Goal: Task Accomplishment & Management: Use online tool/utility

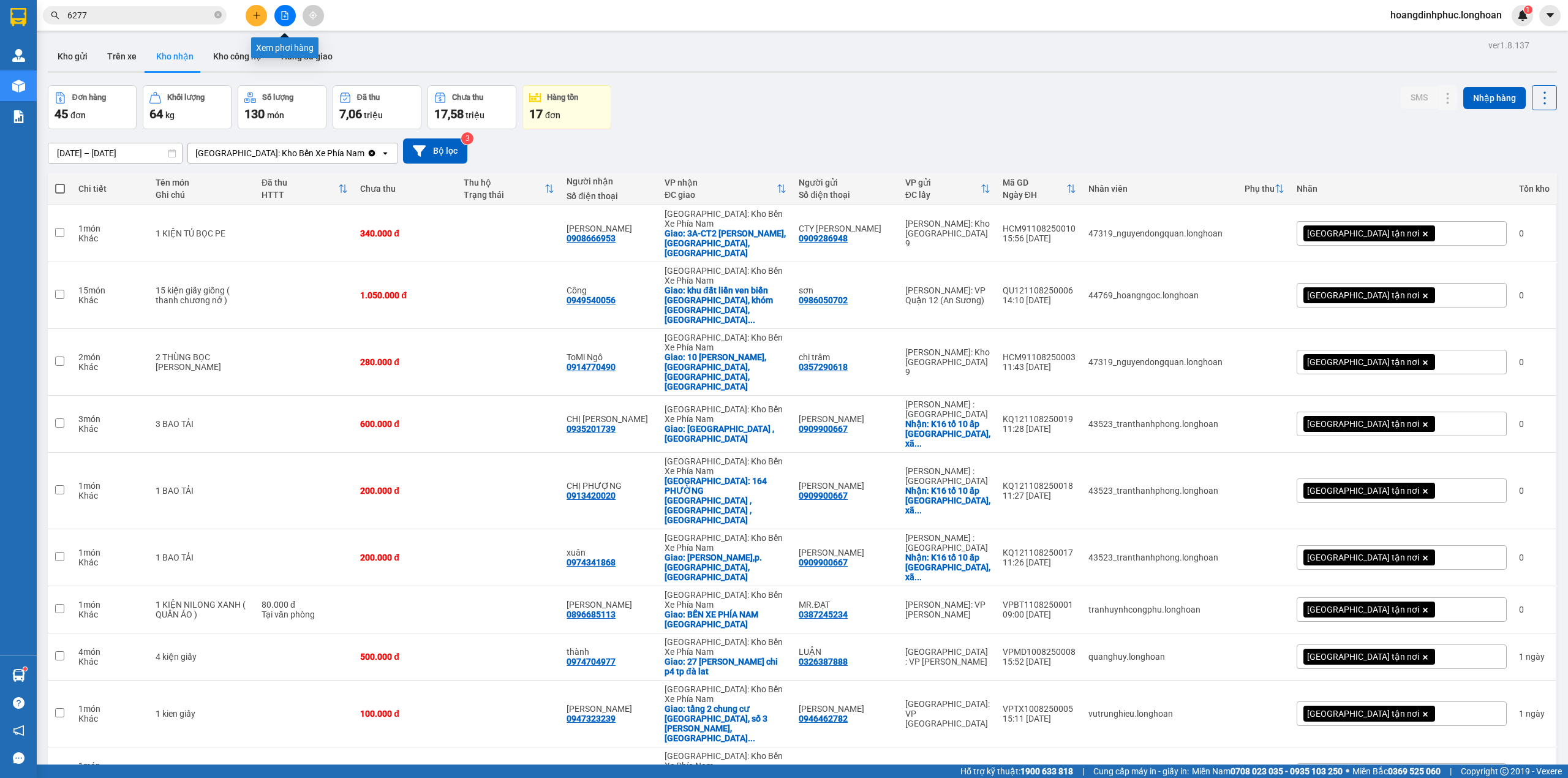
click at [285, 9] on button at bounding box center [286, 16] width 22 height 22
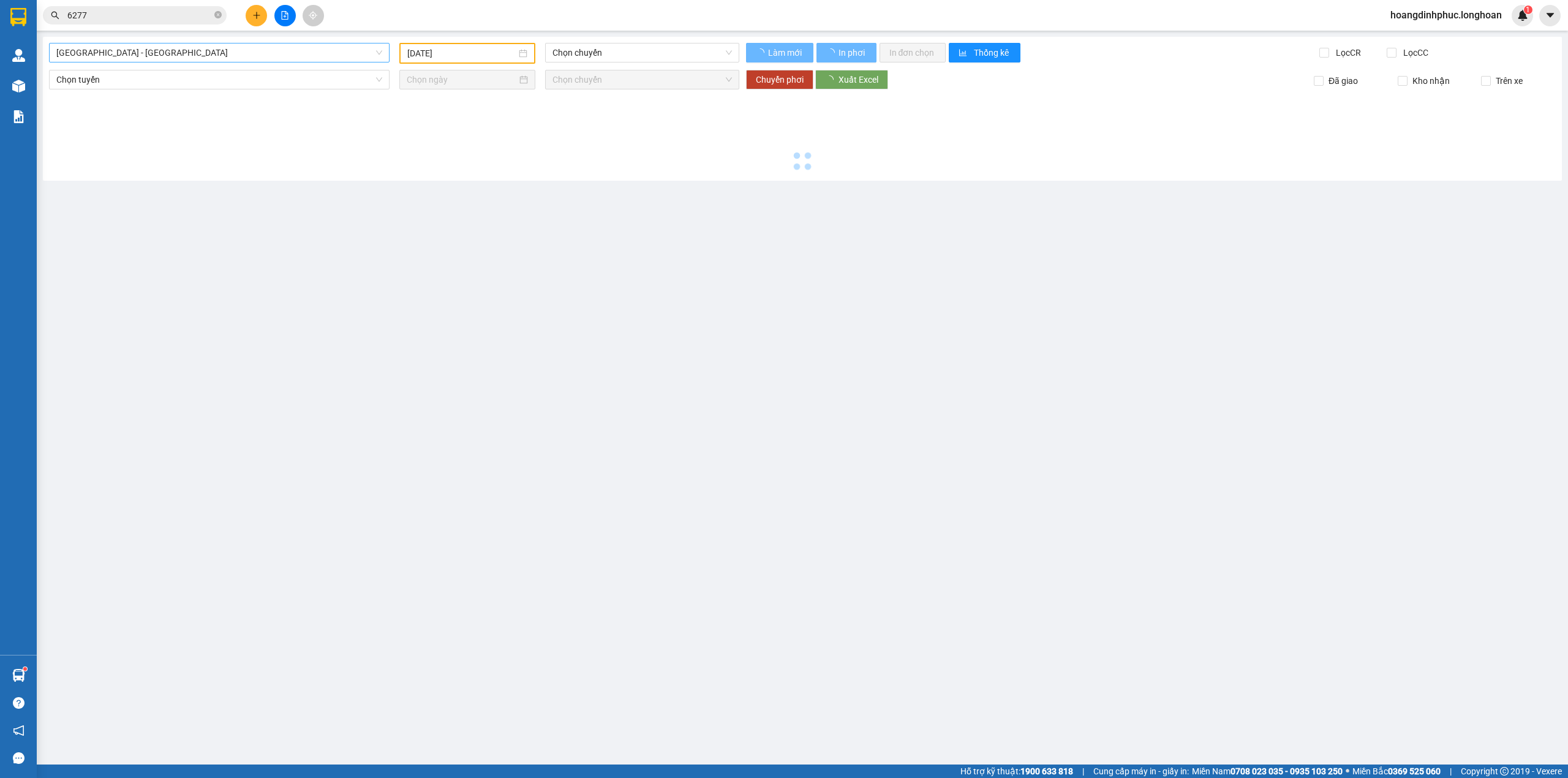
type input "[DATE]"
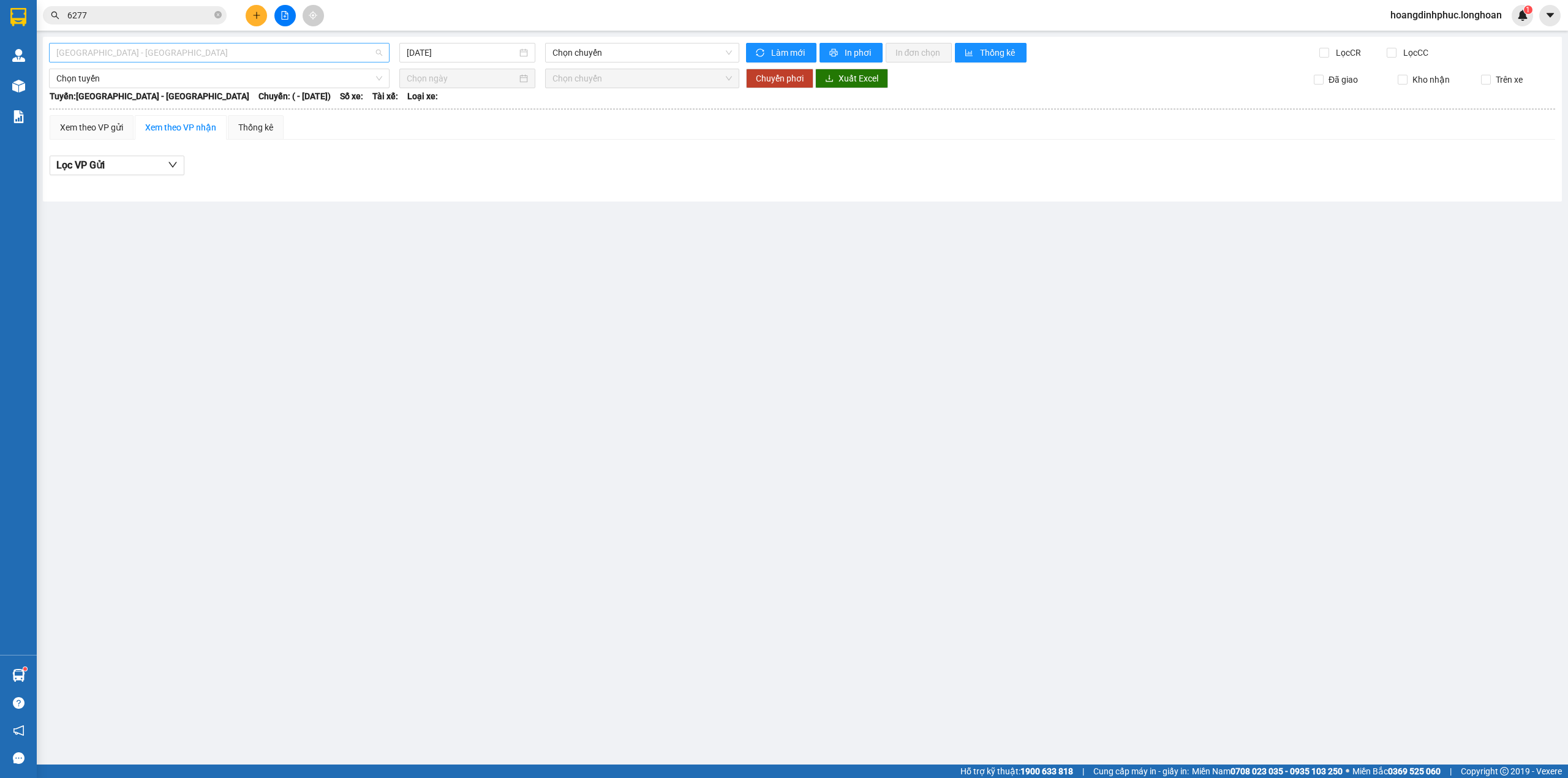
click at [272, 56] on span "[GEOGRAPHIC_DATA] - [GEOGRAPHIC_DATA]" at bounding box center [219, 52] width 326 height 19
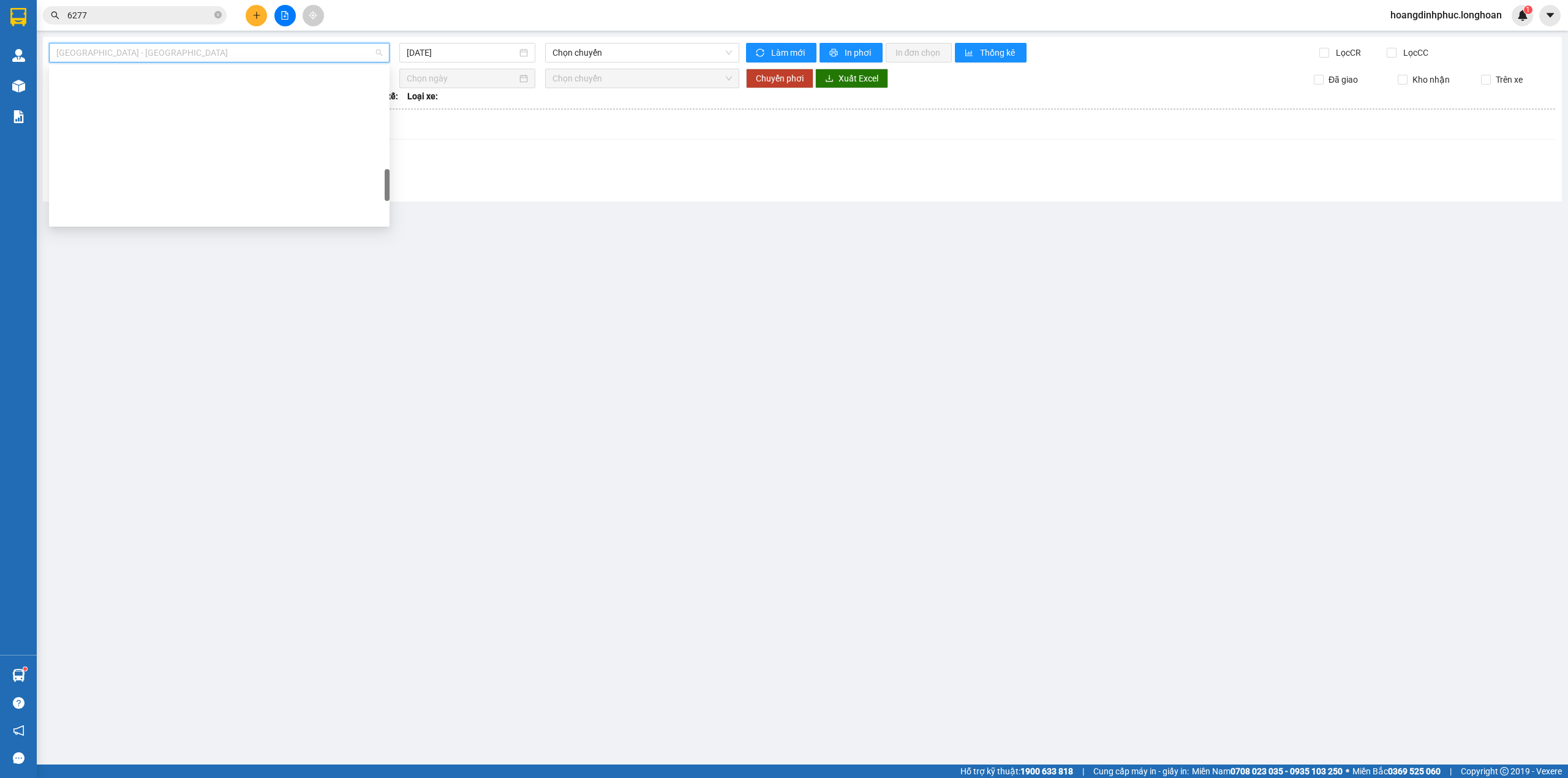
scroll to position [735, 0]
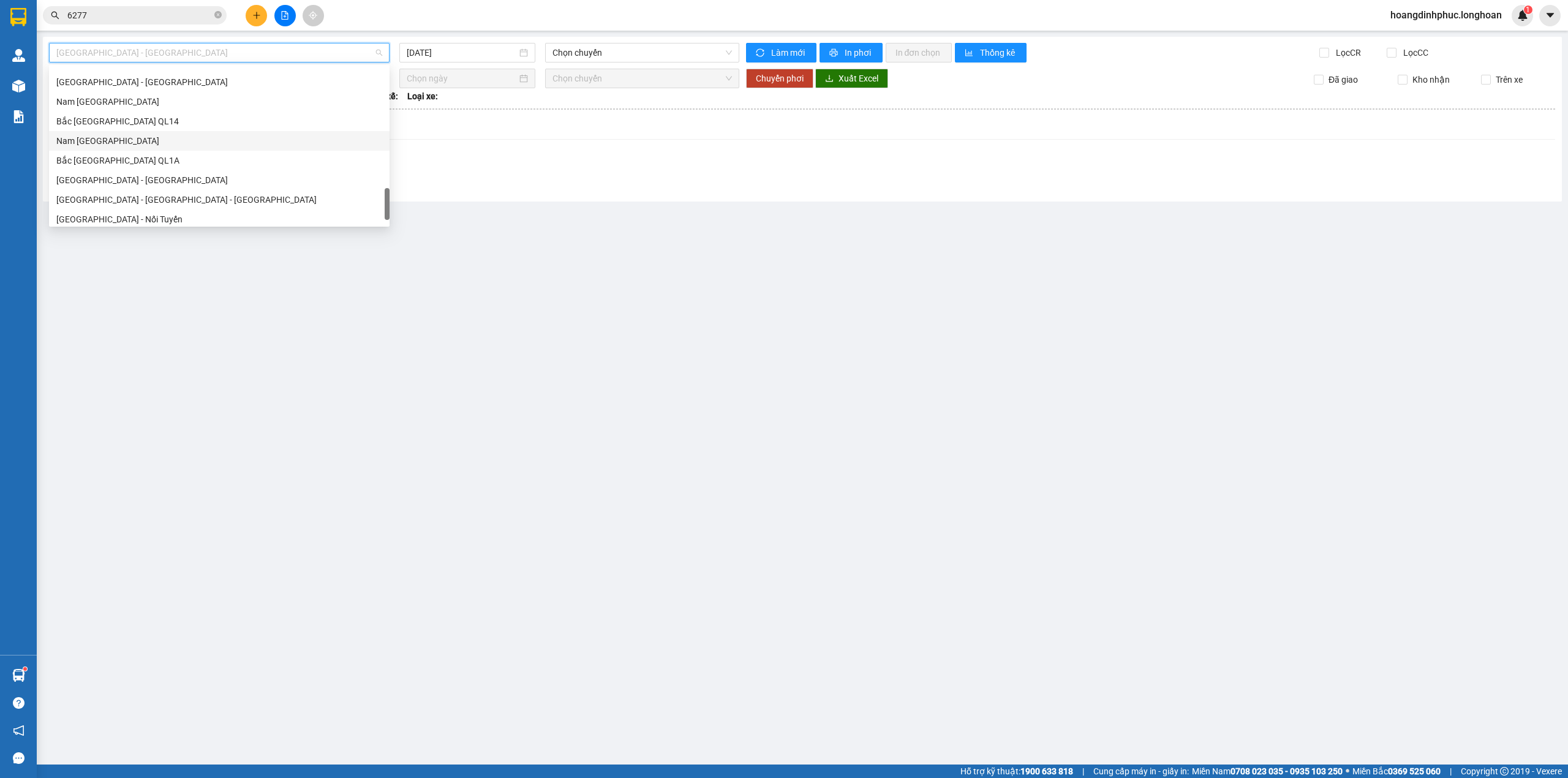
click at [173, 144] on div "Nam [GEOGRAPHIC_DATA]" at bounding box center [219, 141] width 326 height 14
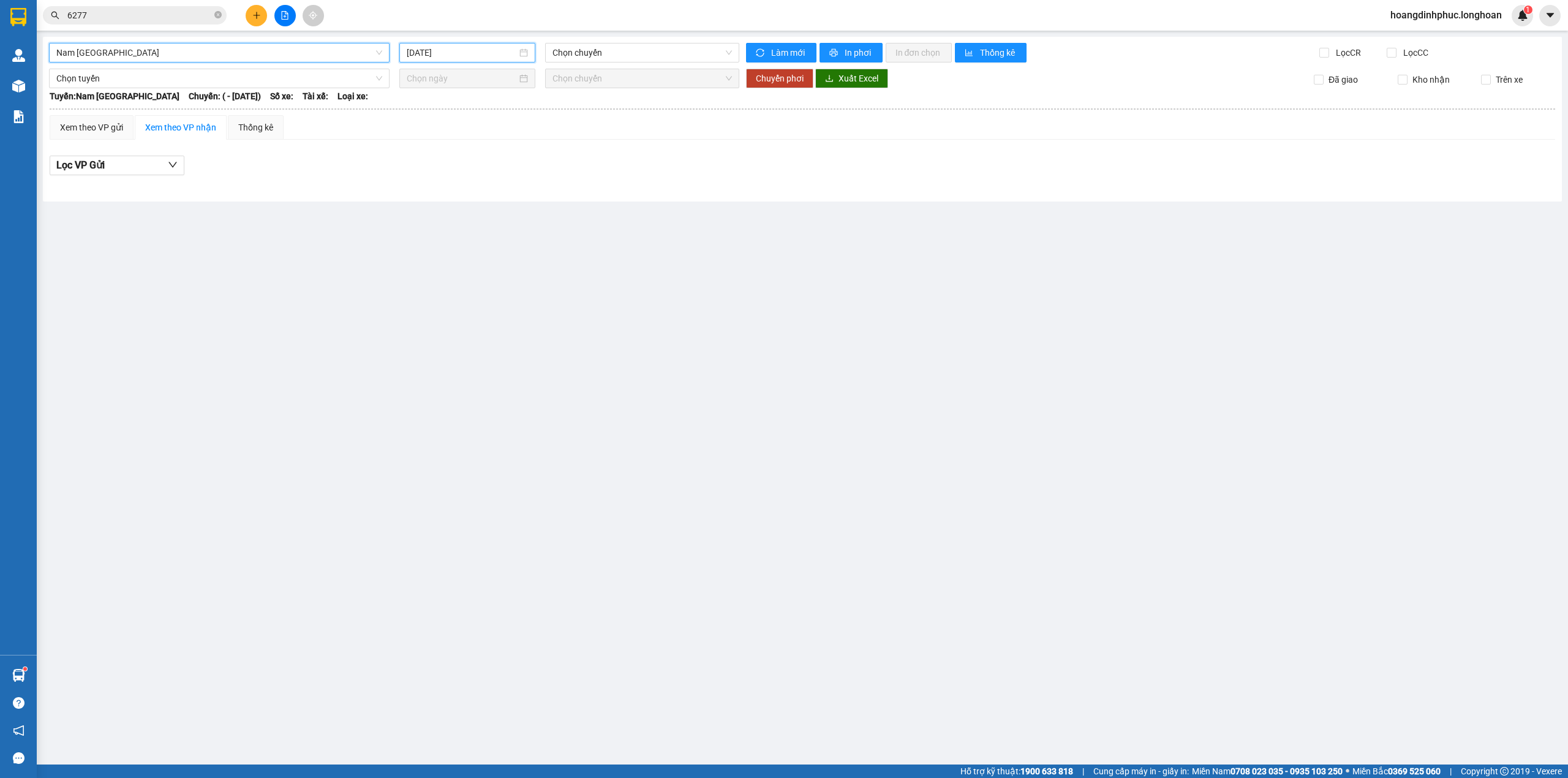
click at [491, 49] on input "[DATE]" at bounding box center [462, 53] width 110 height 14
click at [462, 159] on div "12" at bounding box center [461, 161] width 15 height 15
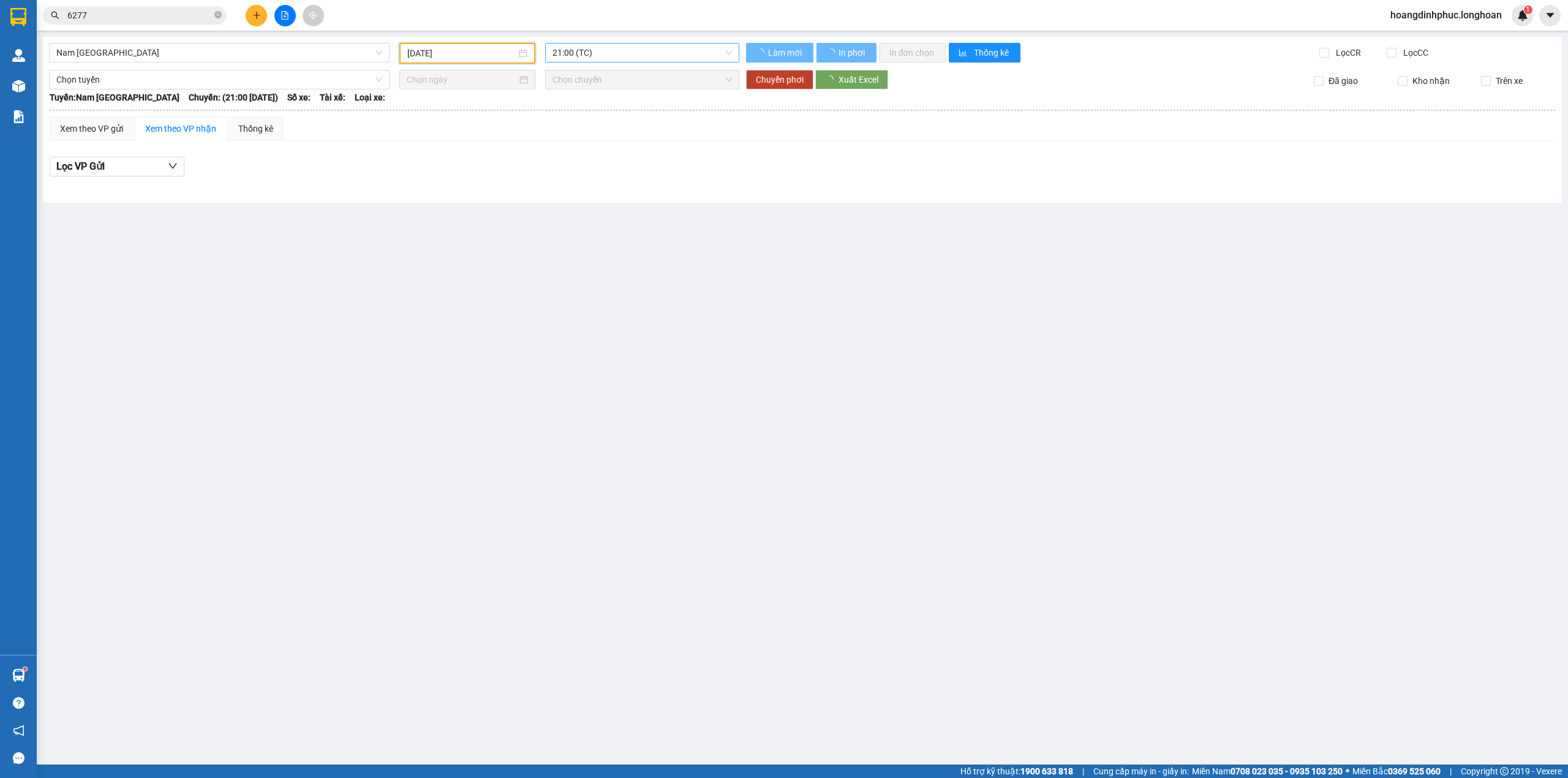
type input "[DATE]"
click at [612, 45] on span "21:00 (TC)" at bounding box center [643, 52] width 181 height 19
click at [627, 60] on span "21:00 (TC)" at bounding box center [643, 52] width 181 height 19
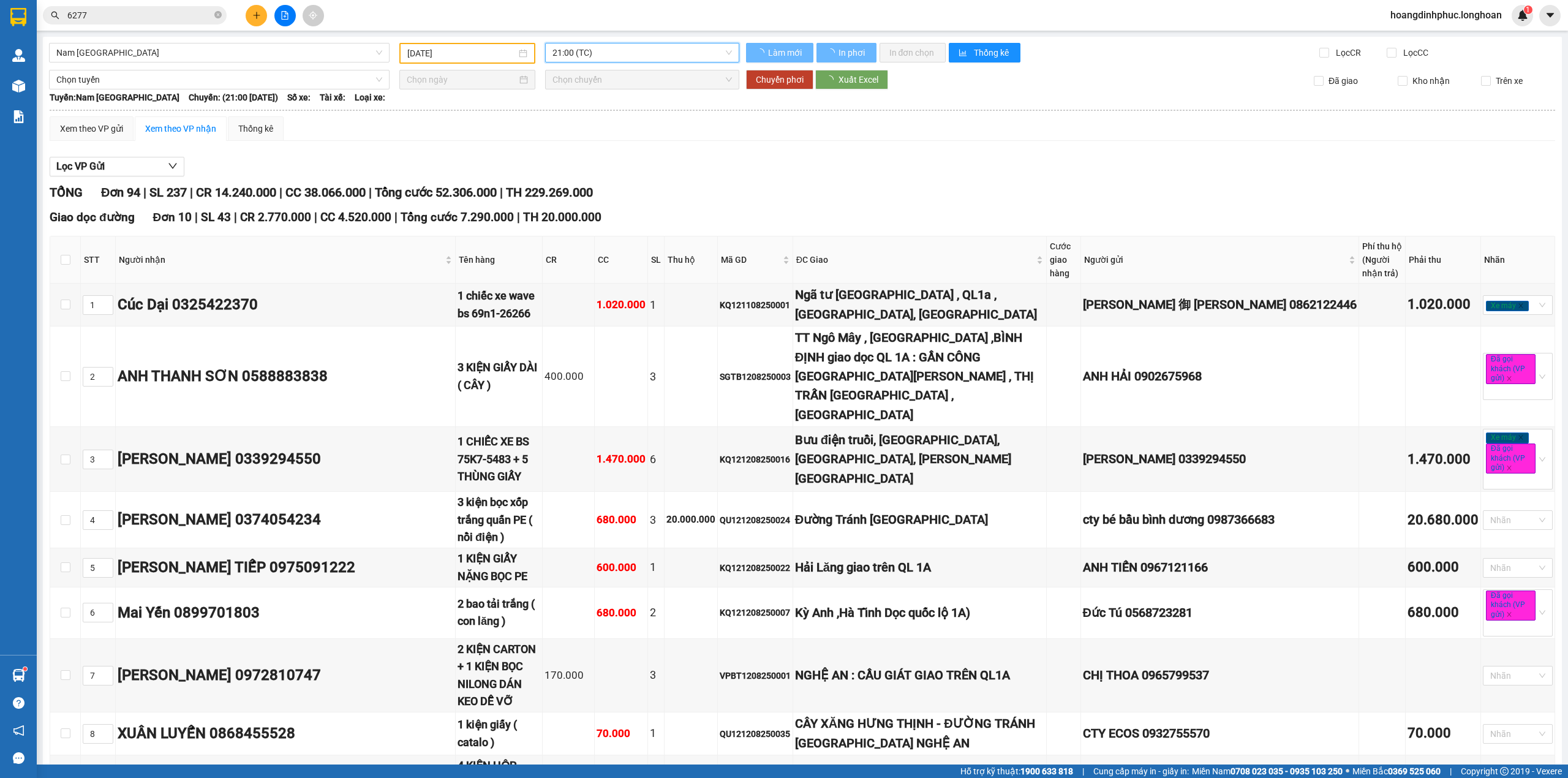
click at [627, 55] on span "21:00 (TC)" at bounding box center [643, 52] width 181 height 19
click at [566, 113] on div "23:00 (TC)" at bounding box center [596, 117] width 95 height 14
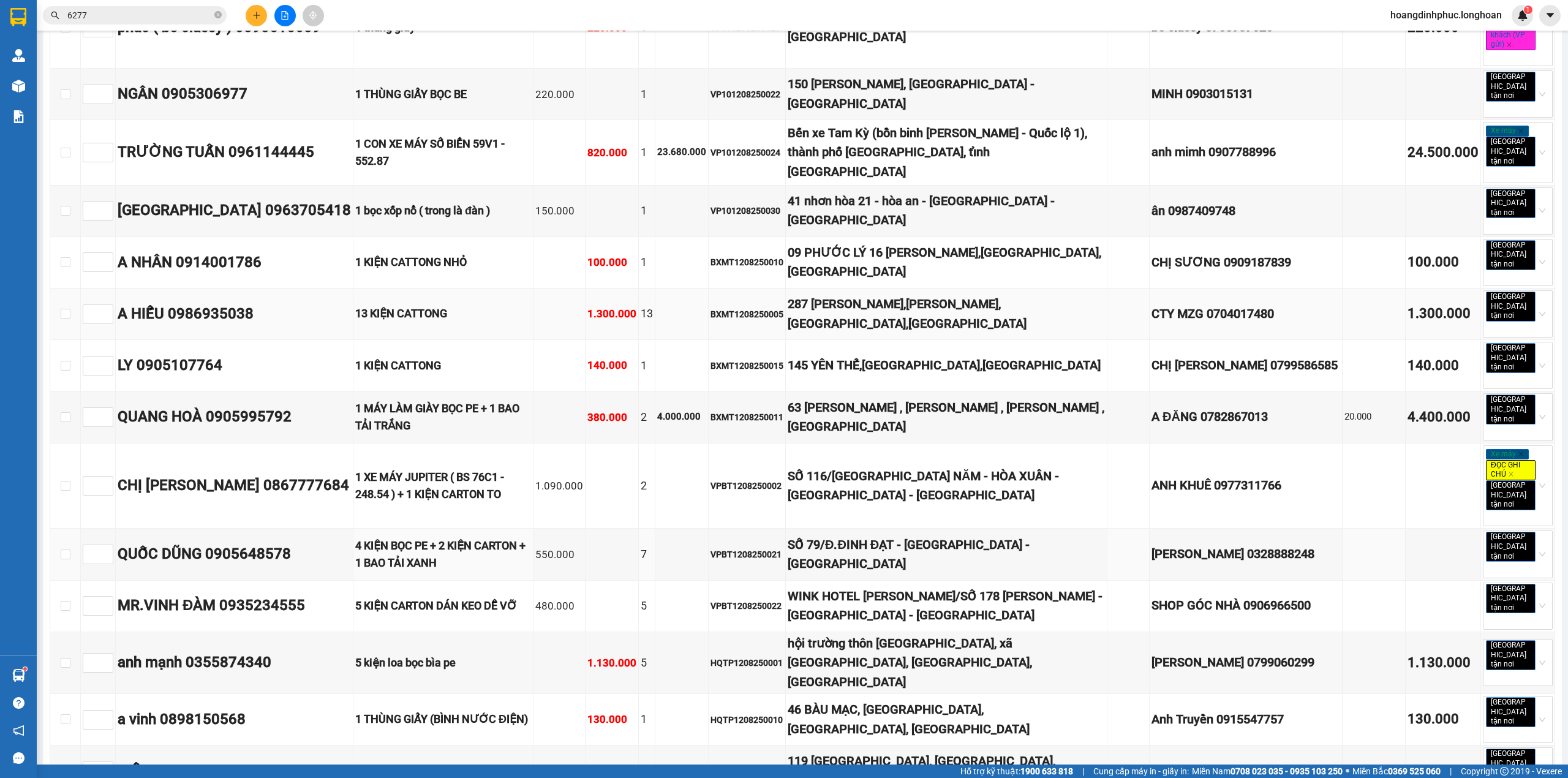
scroll to position [3820, 0]
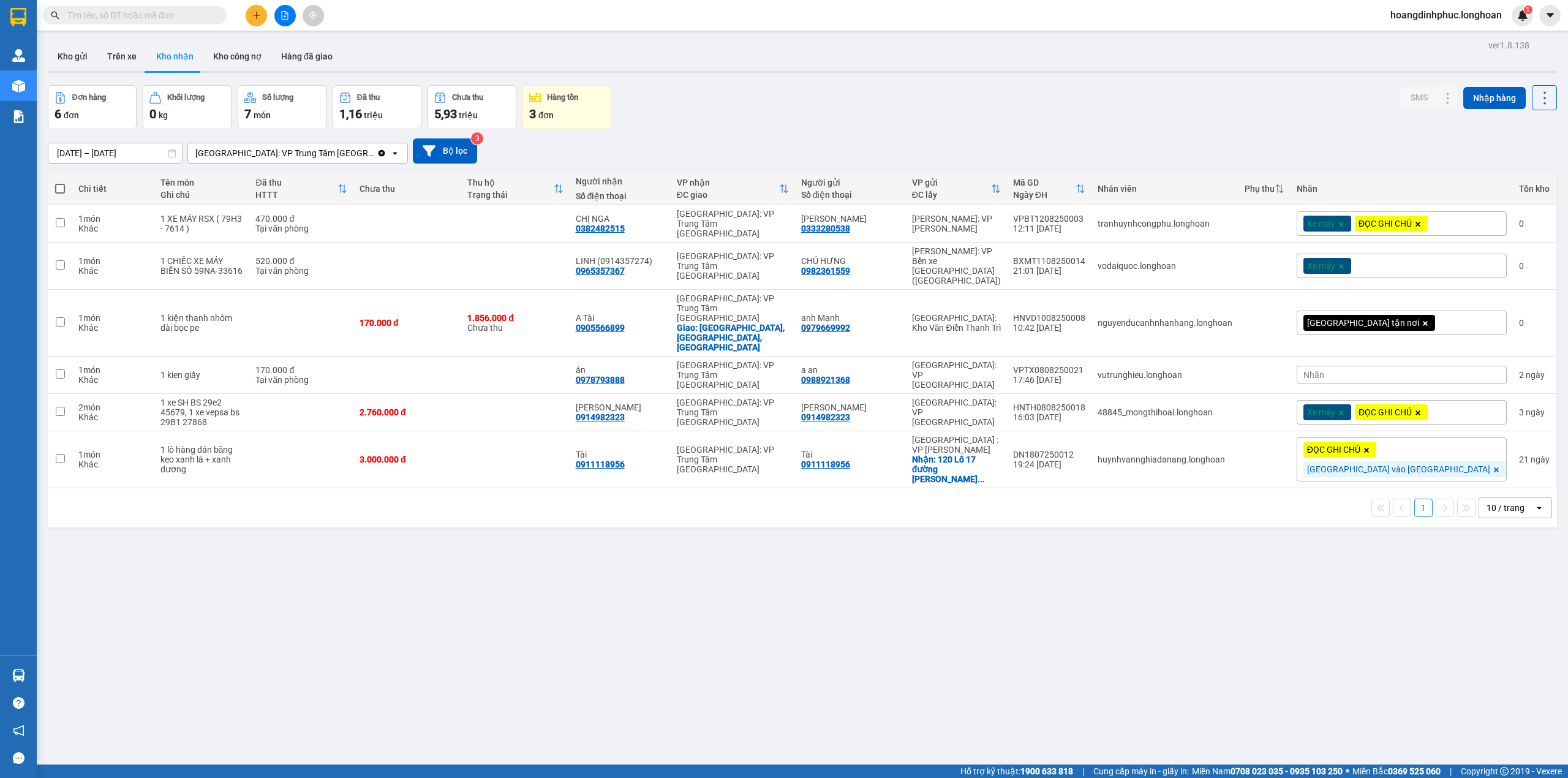
click at [285, 11] on icon "file-add" at bounding box center [285, 15] width 9 height 9
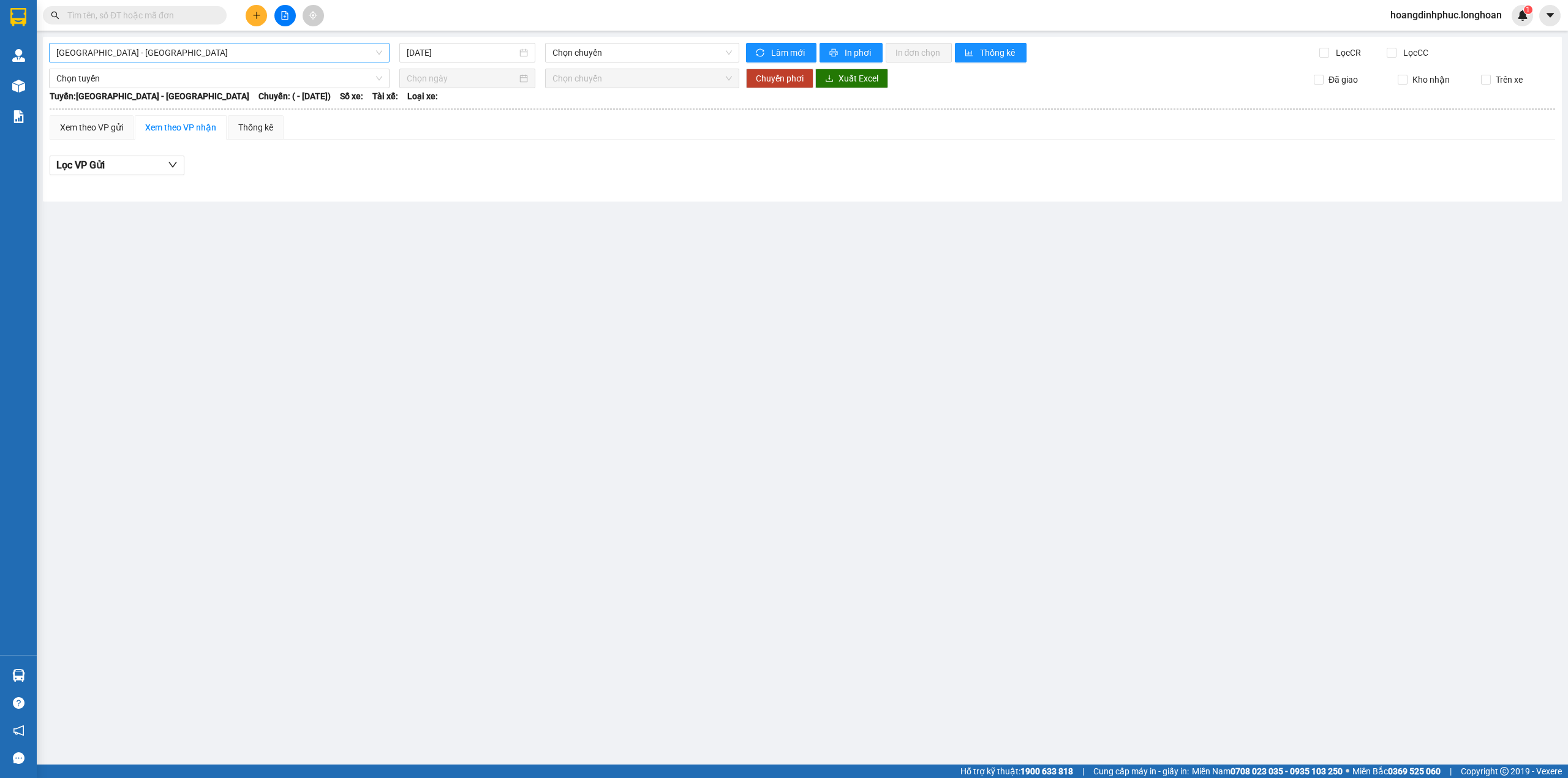
click at [266, 55] on span "Hải Phòng - Hà Nội" at bounding box center [219, 52] width 326 height 19
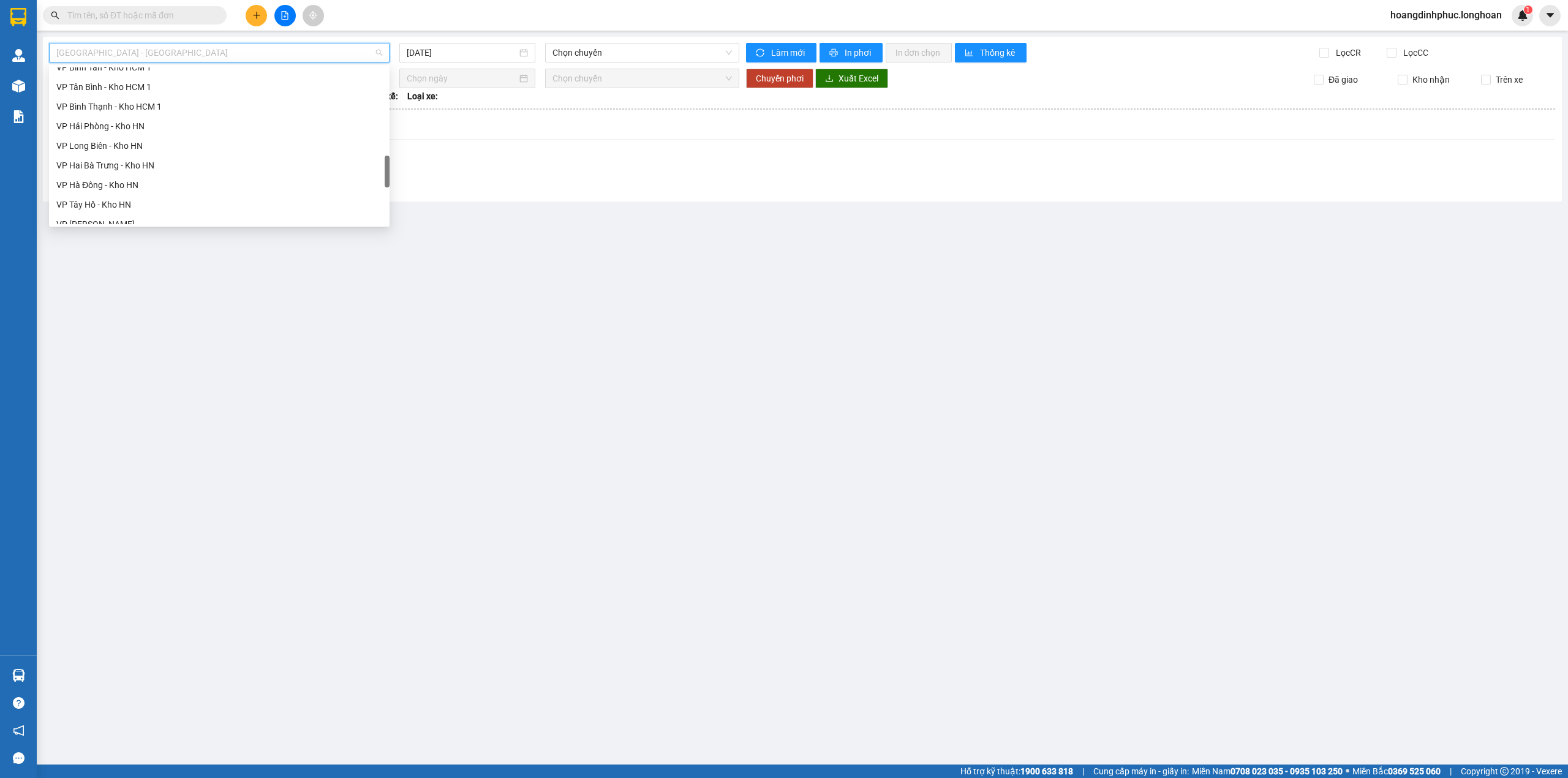
scroll to position [735, 0]
click at [145, 133] on div "Bắc Trung Nam QL1A" at bounding box center [219, 136] width 326 height 14
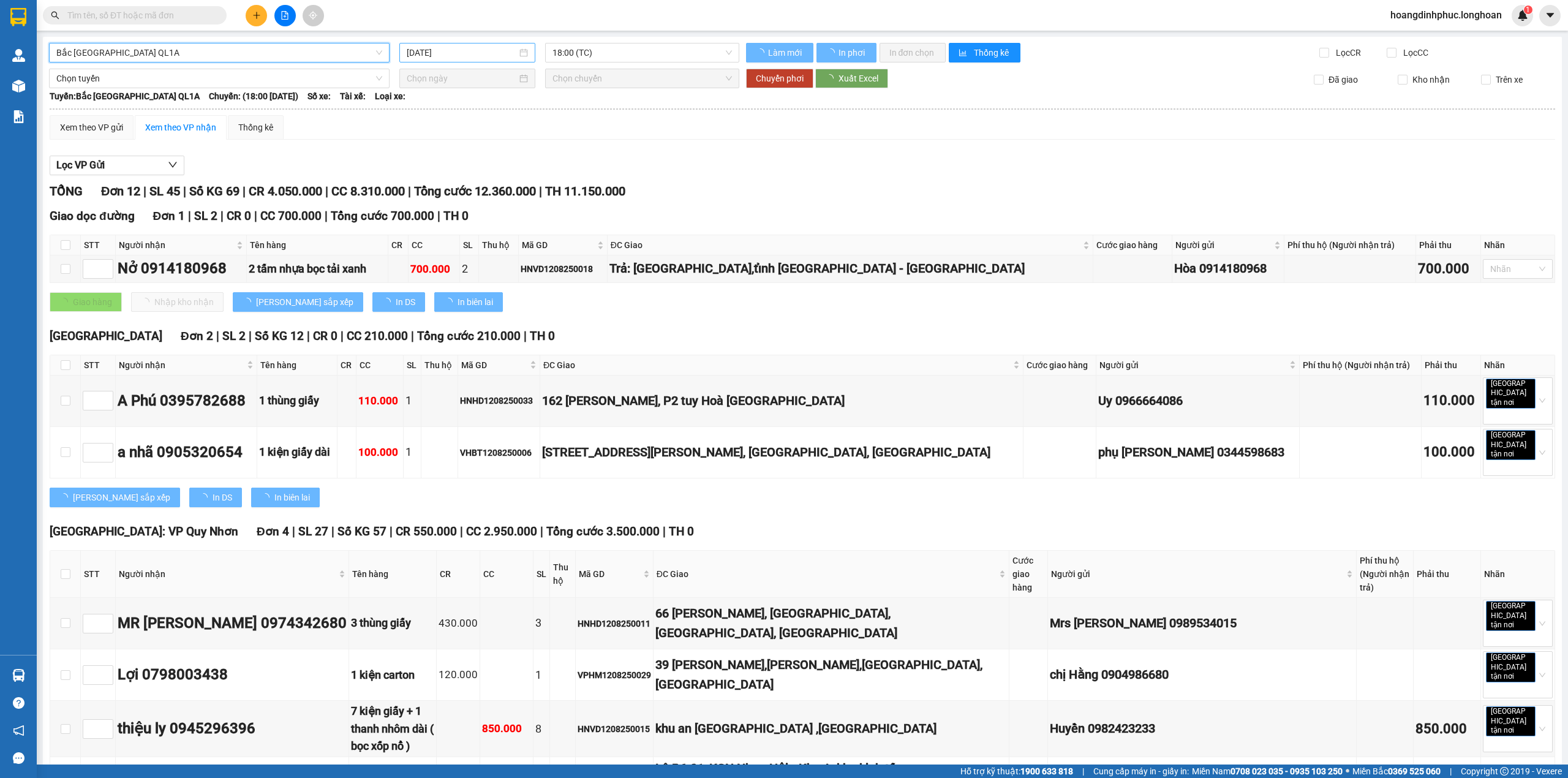
click at [481, 52] on input "13/08/2025" at bounding box center [462, 53] width 110 height 14
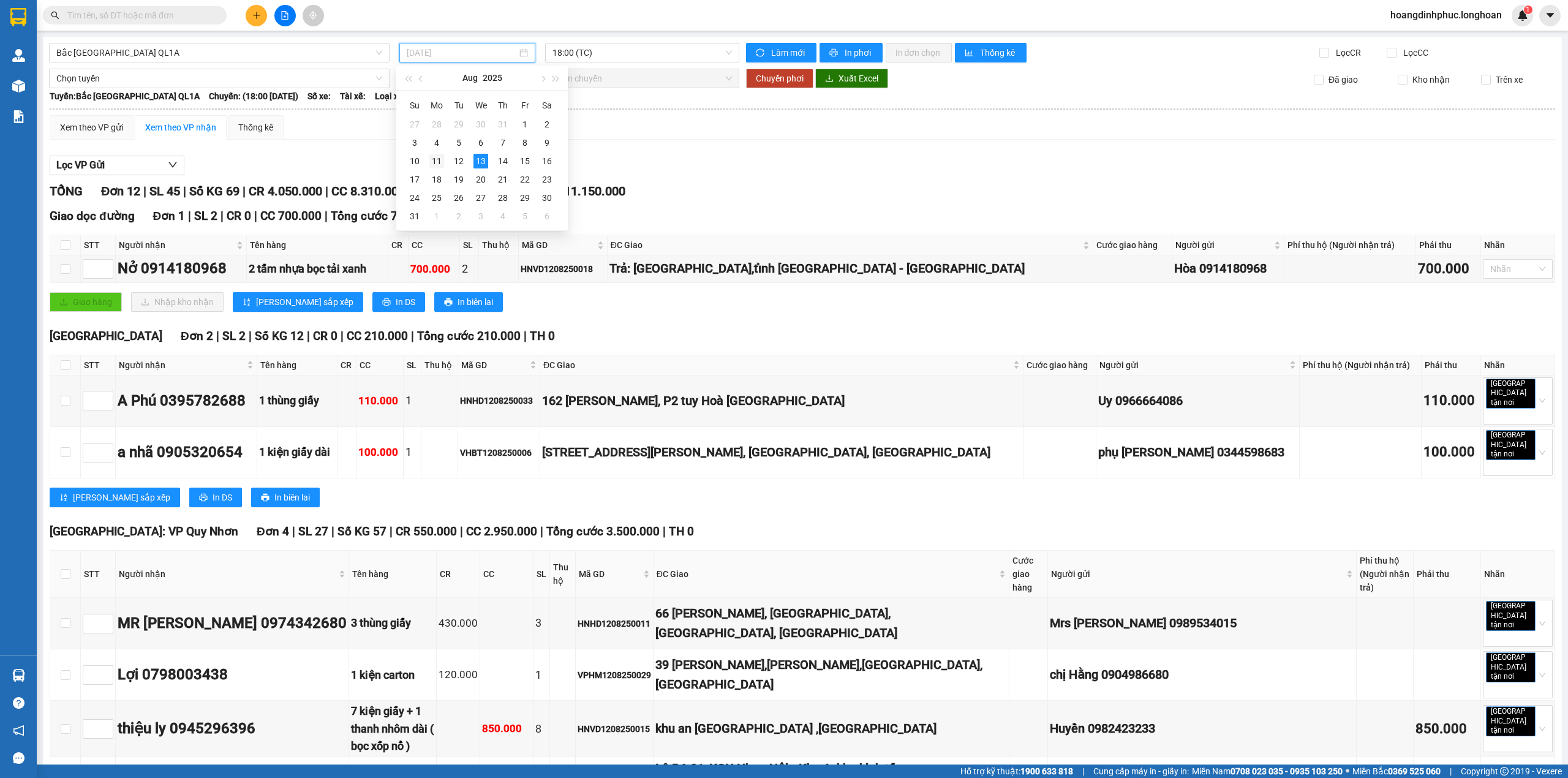
click at [441, 162] on div "11" at bounding box center [437, 161] width 15 height 15
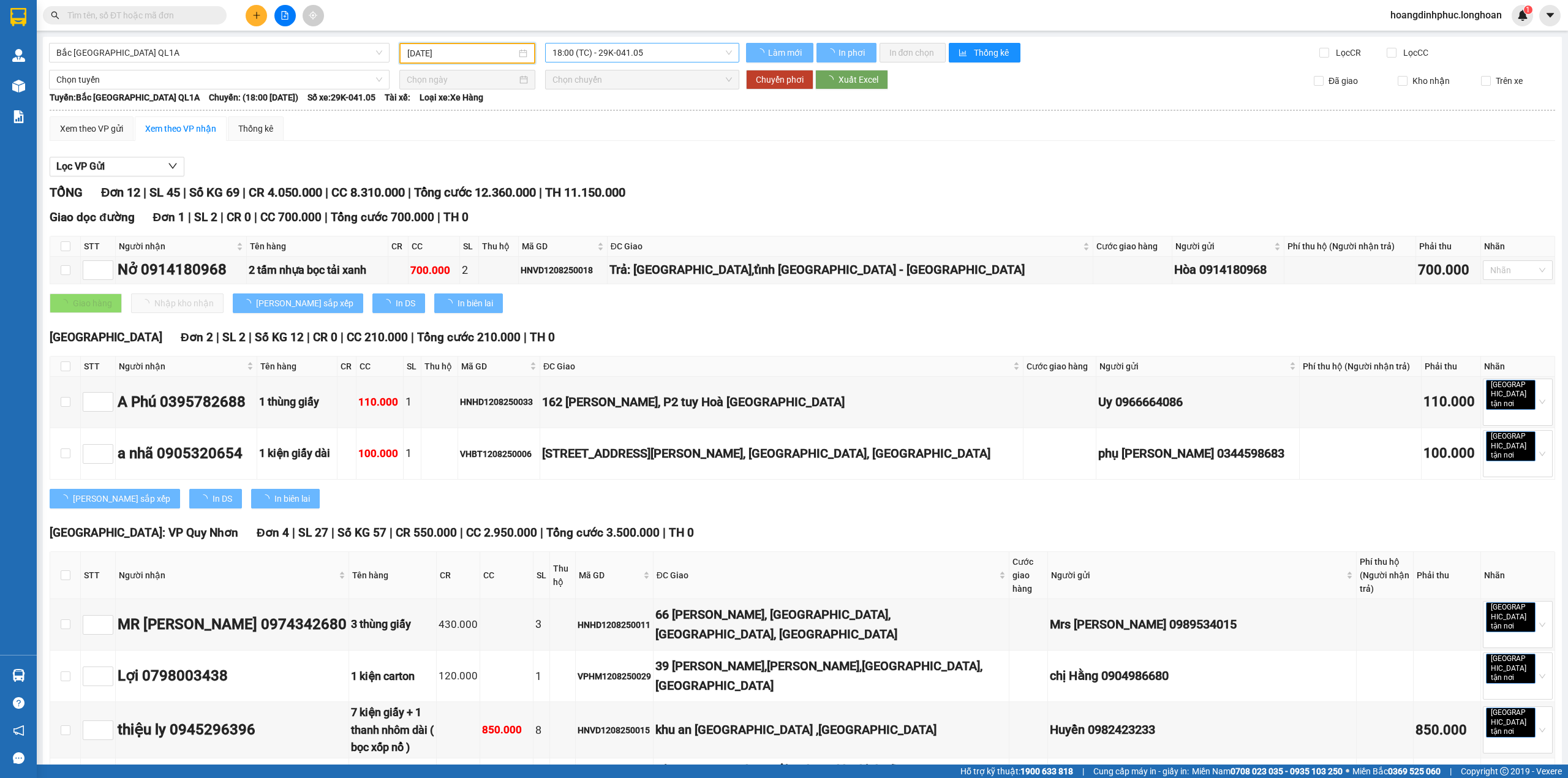
type input "11/08/2025"
click at [628, 54] on span "18:00 (TC) - 29K-041.05" at bounding box center [643, 52] width 181 height 19
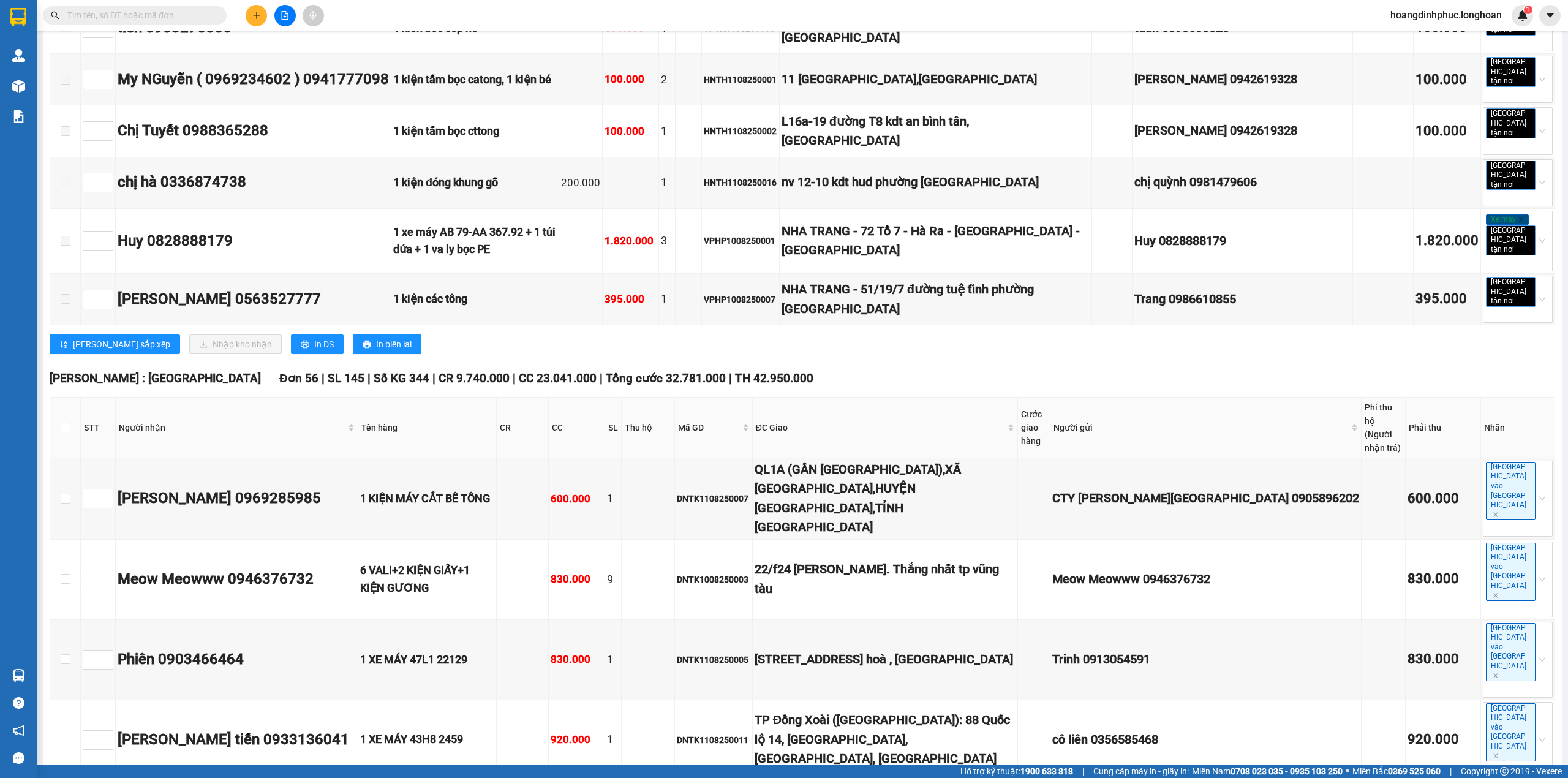
scroll to position [6250, 0]
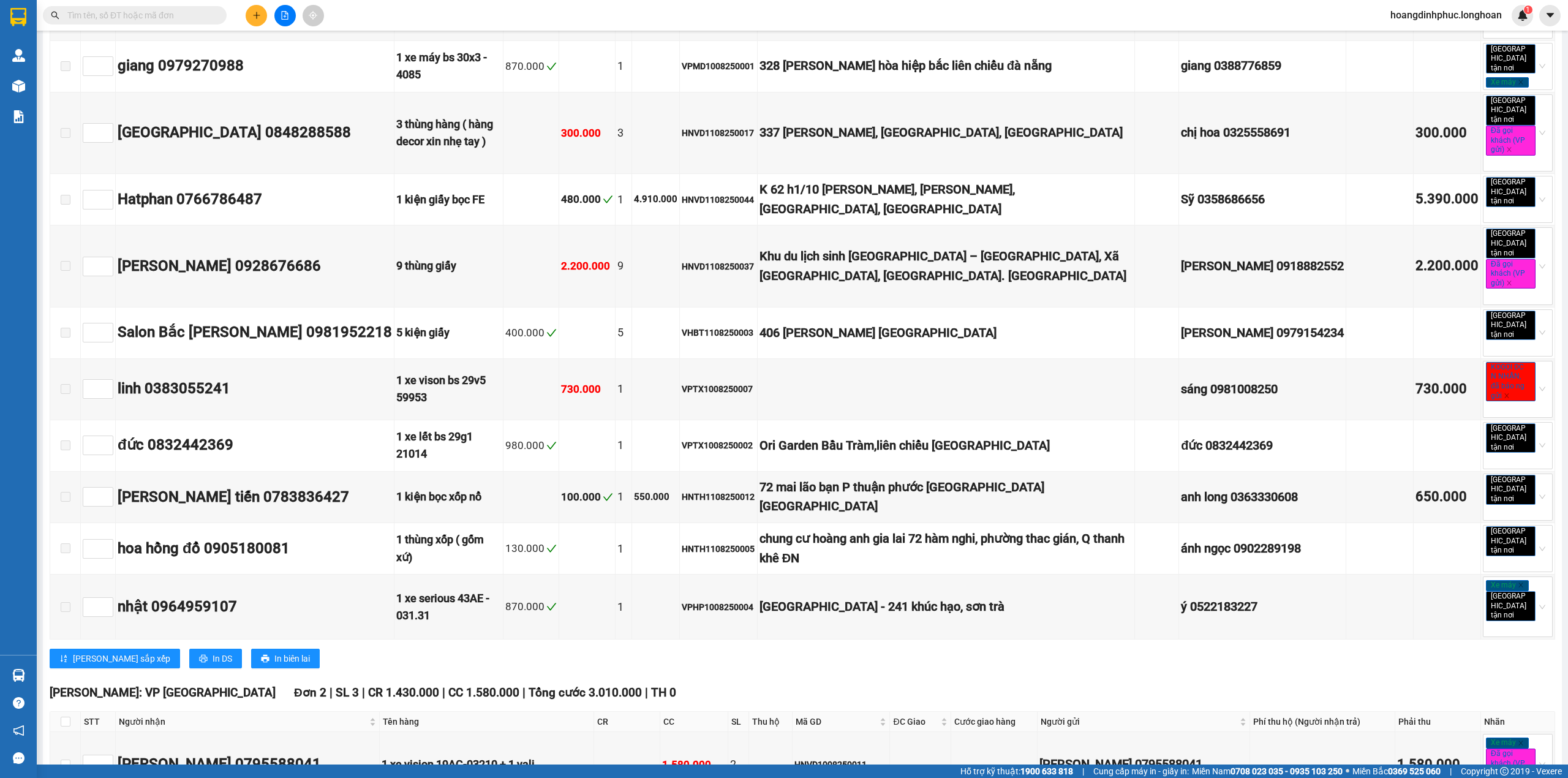
checkbox input "true"
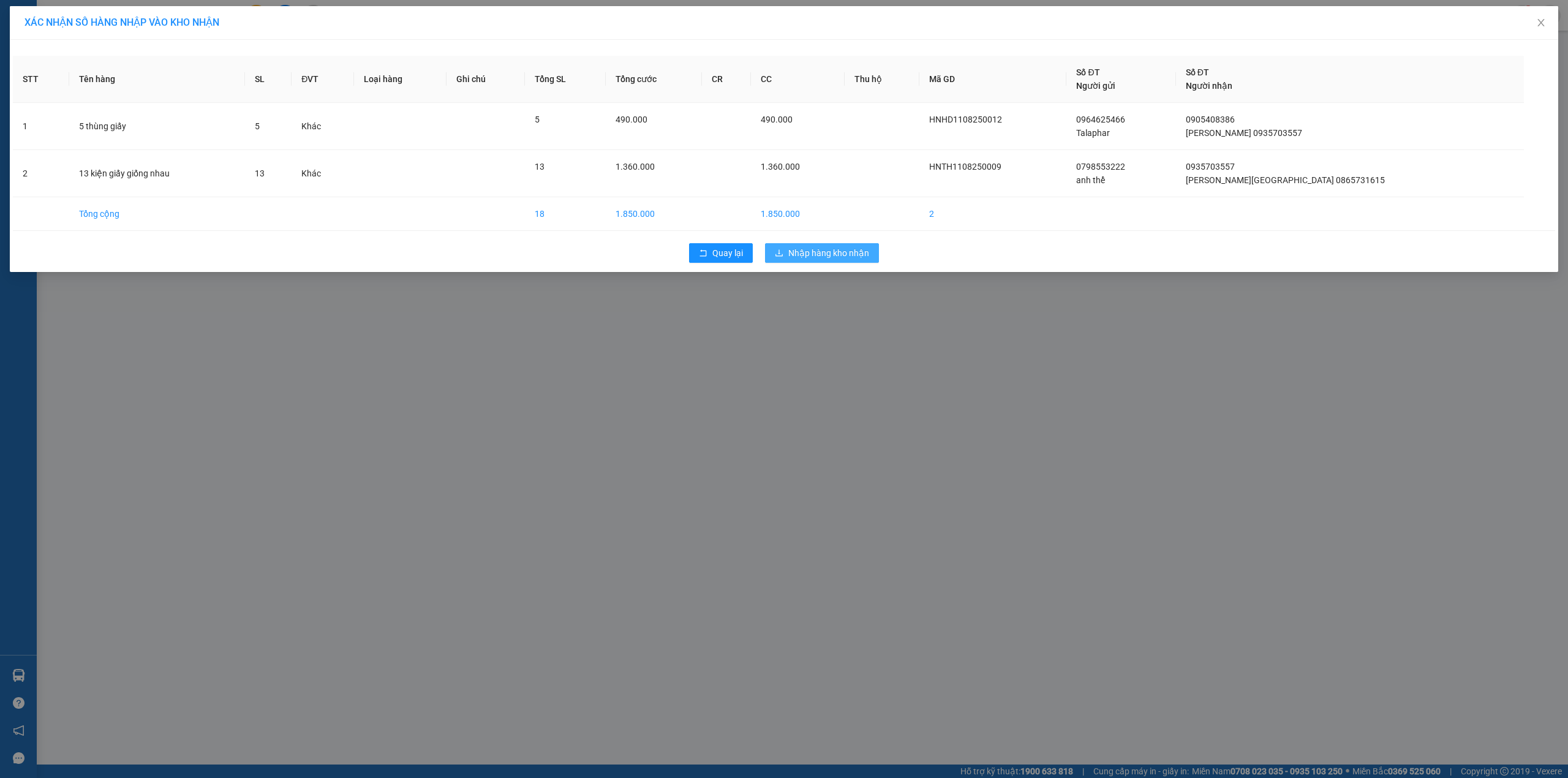
click at [821, 247] on span "Nhập hàng kho nhận" at bounding box center [828, 253] width 80 height 14
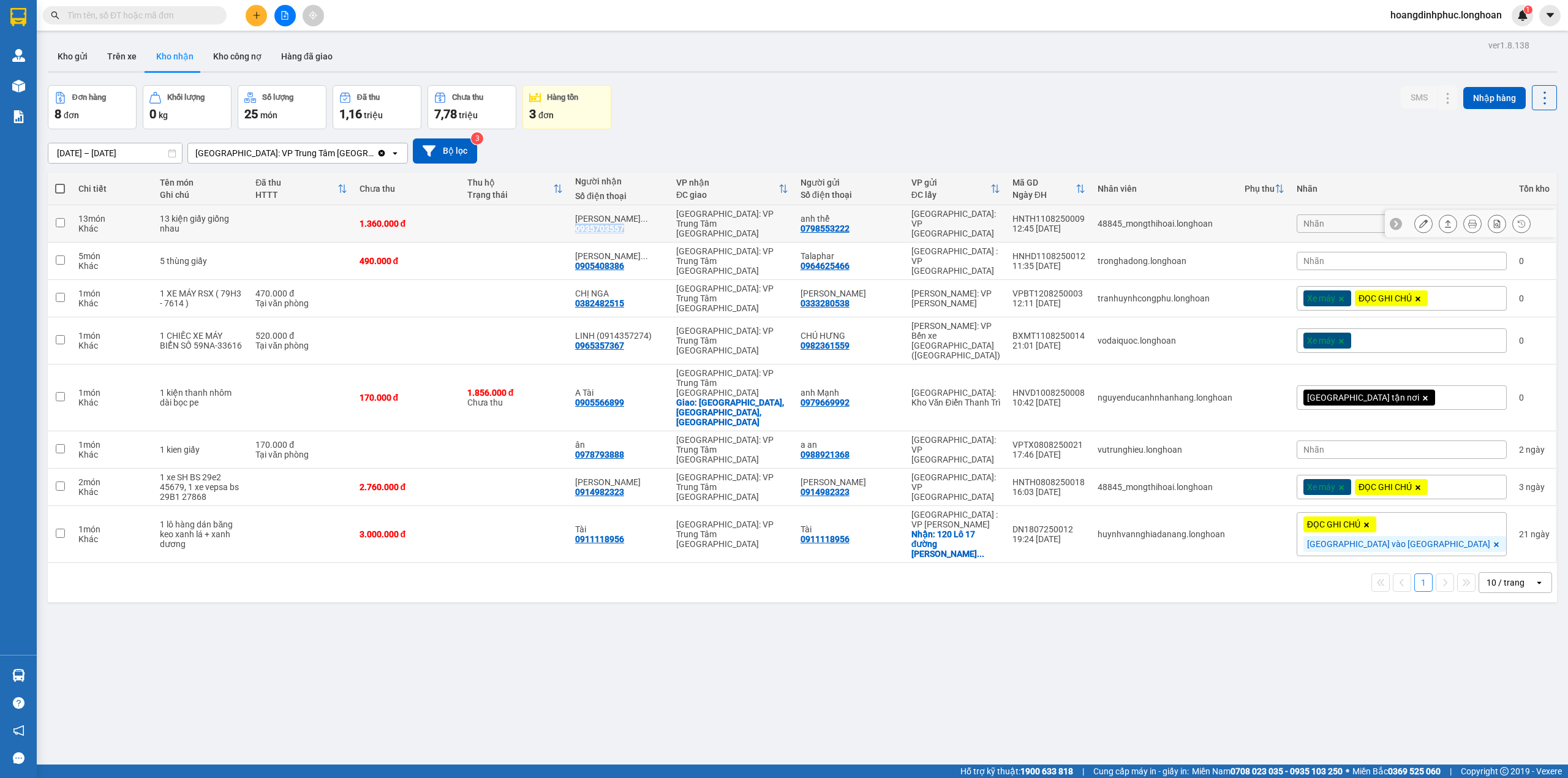
drag, startPoint x: 709, startPoint y: 227, endPoint x: 659, endPoint y: 224, distance: 50.1
click at [659, 224] on td "Hồ Thiên Thạnh ... 0935703557" at bounding box center [619, 224] width 101 height 37
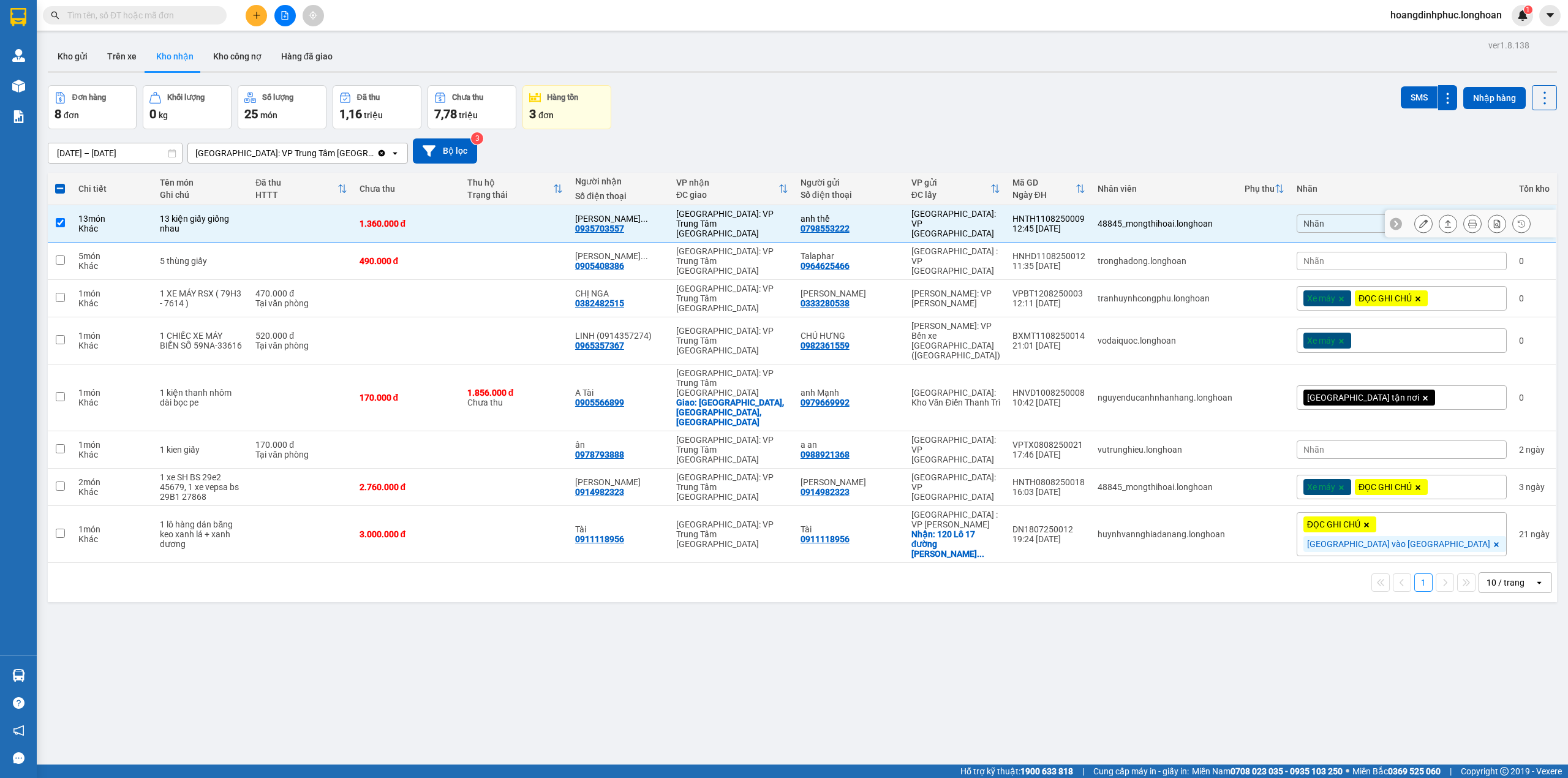
click at [569, 219] on td at bounding box center [515, 224] width 108 height 37
checkbox input "false"
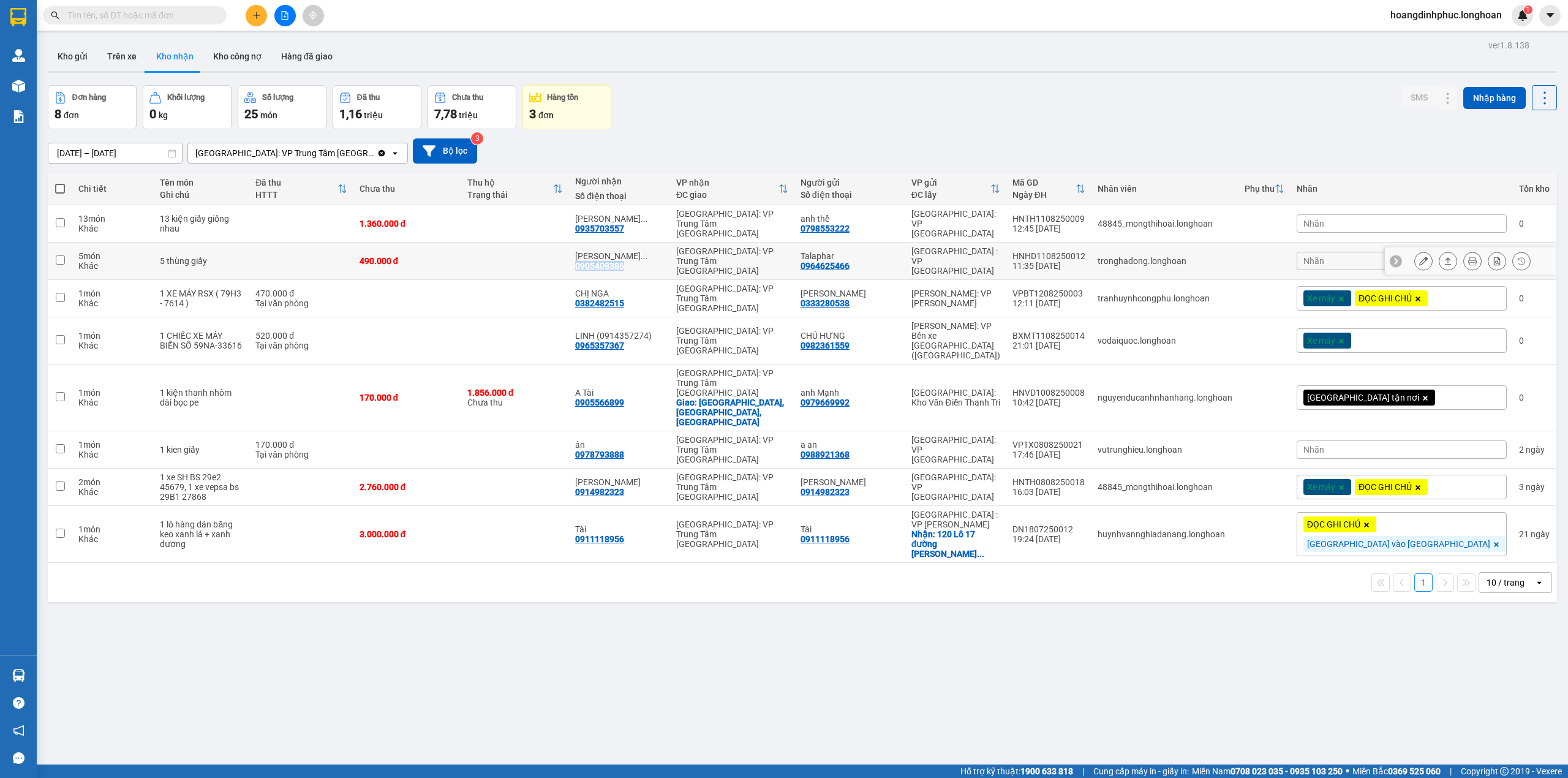
drag, startPoint x: 713, startPoint y: 250, endPoint x: 660, endPoint y: 253, distance: 53.1
click at [660, 253] on td "Hồ Thiên Thạnh ... 0905408386" at bounding box center [619, 261] width 101 height 37
checkbox input "true"
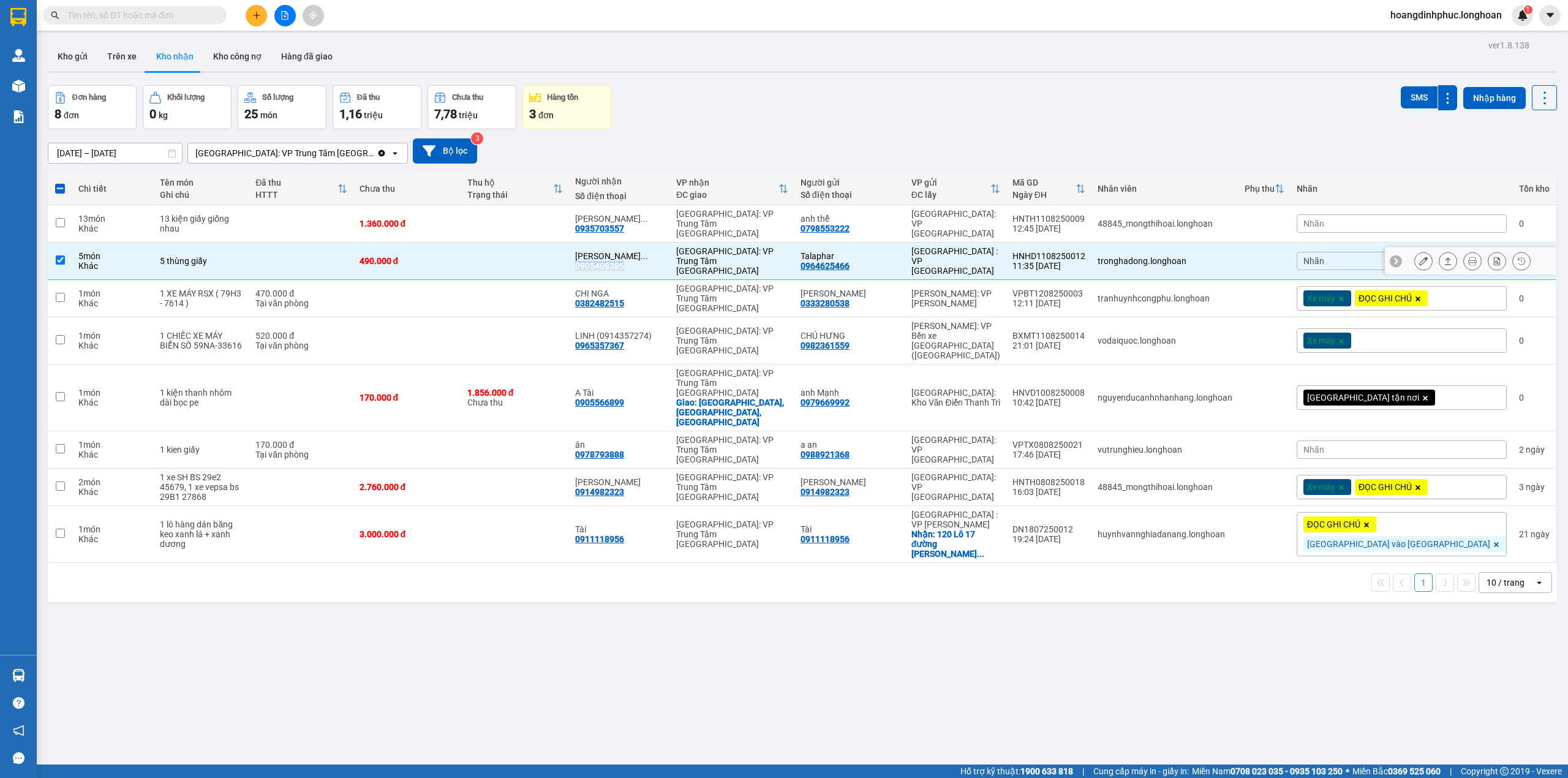
copy div "0905408386"
click at [174, 11] on input "text" at bounding box center [139, 16] width 144 height 14
paste input "0905408386"
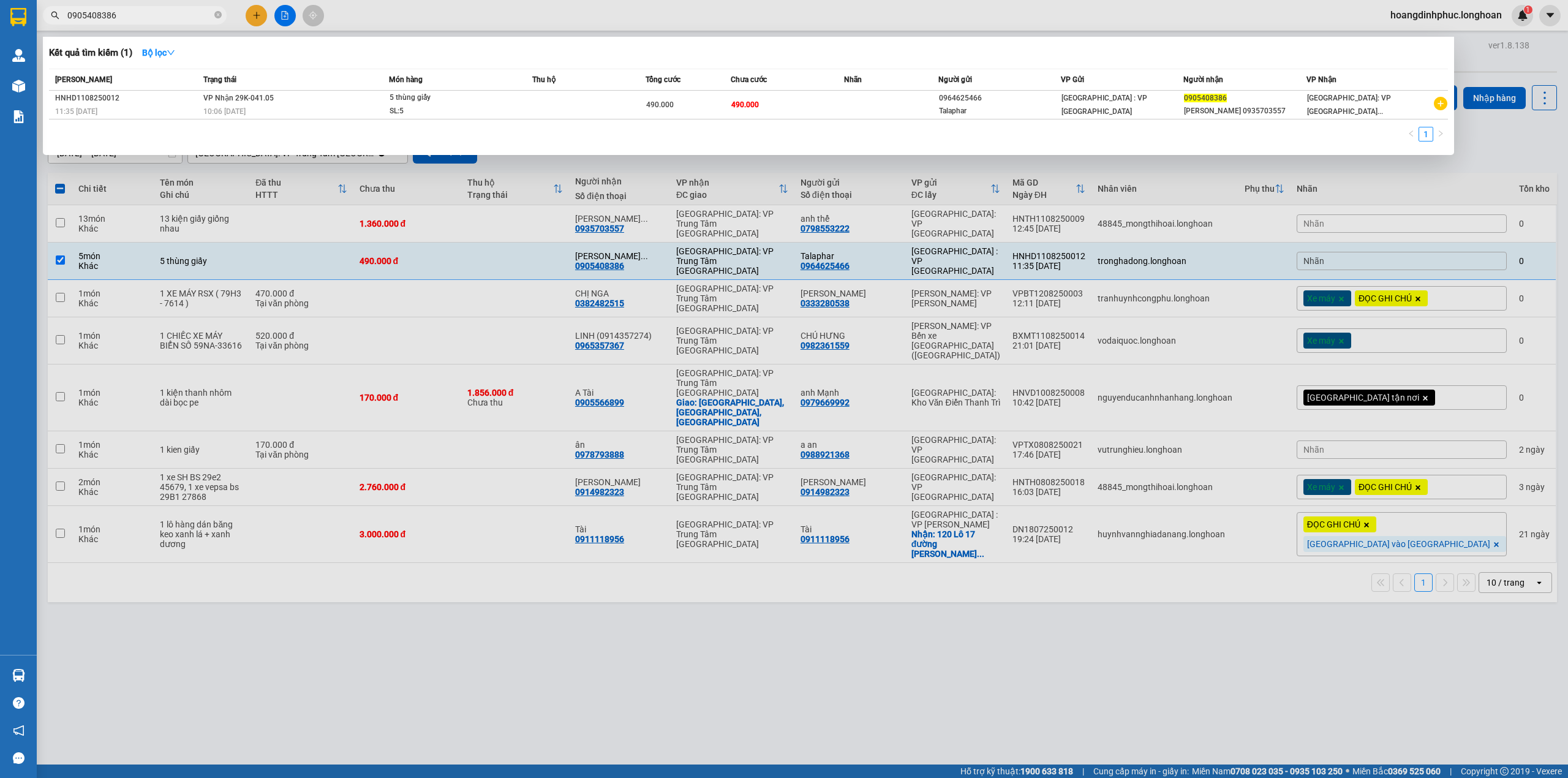
type input "0905408386"
click at [1163, 287] on div at bounding box center [784, 389] width 1568 height 778
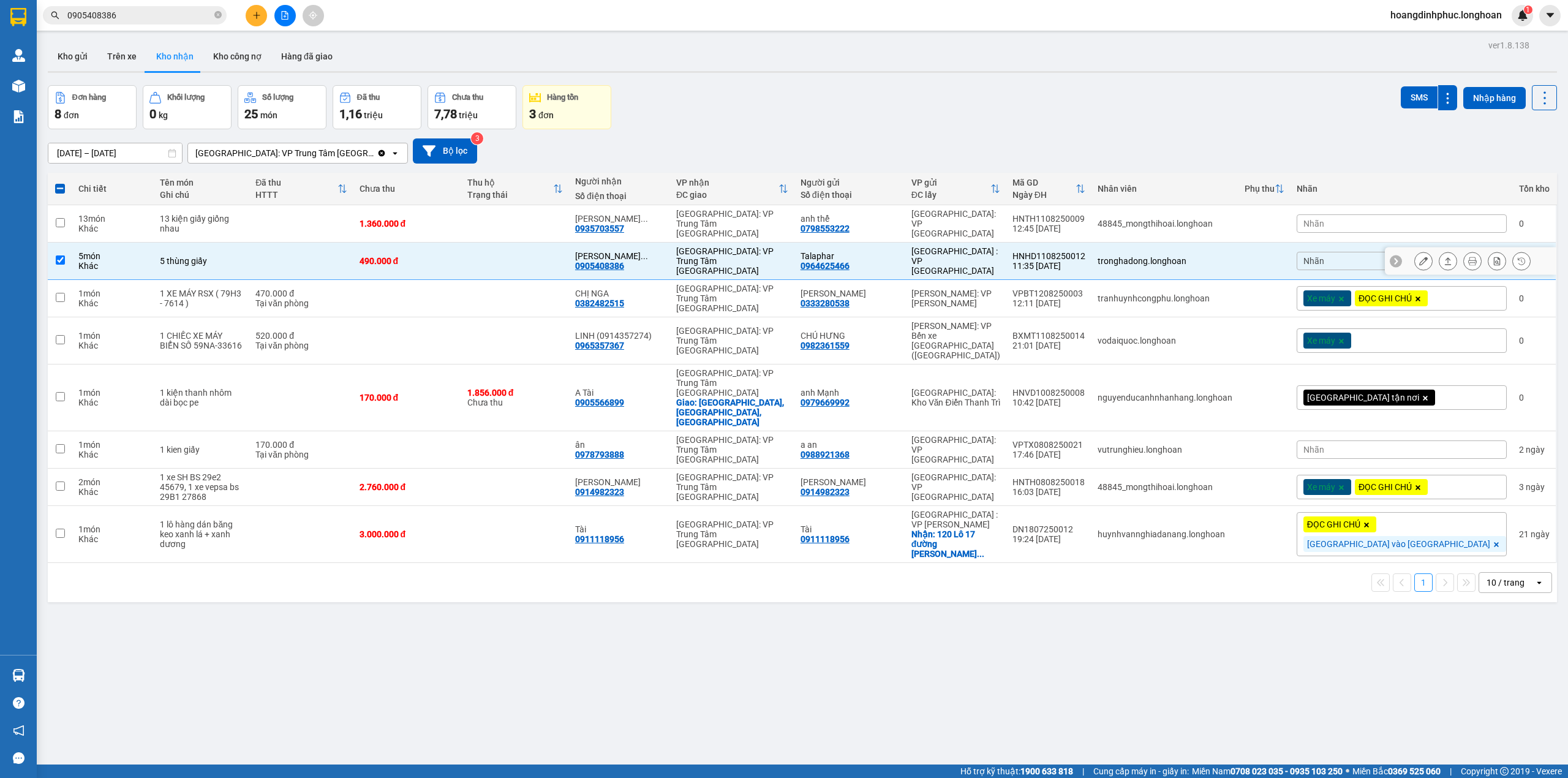
click at [899, 252] on div "Talaphar 0964625466" at bounding box center [850, 261] width 99 height 20
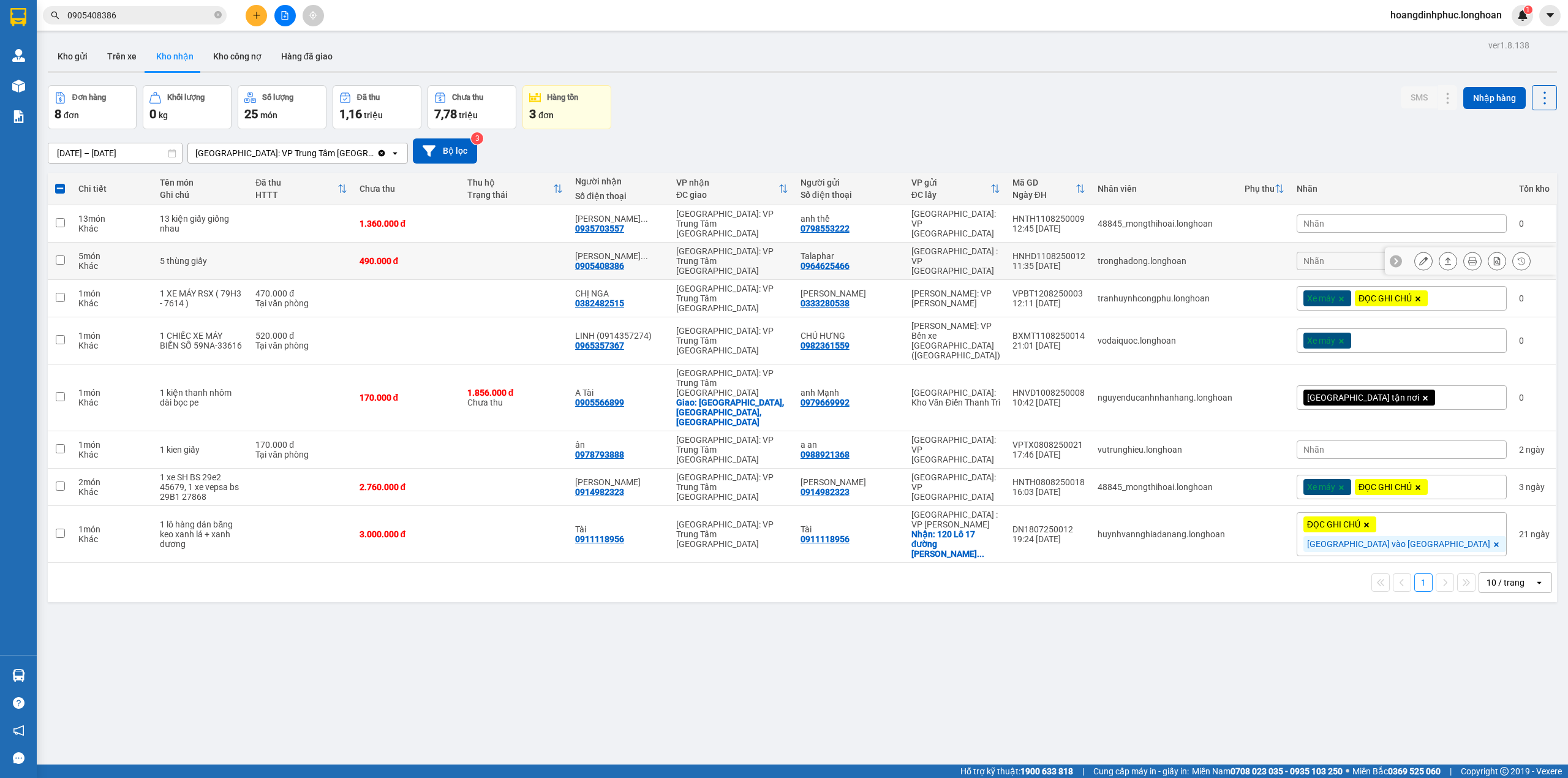
checkbox input "false"
drag, startPoint x: 953, startPoint y: 227, endPoint x: 903, endPoint y: 226, distance: 50.0
click at [899, 226] on div "anh thể 0798553222" at bounding box center [850, 224] width 99 height 20
checkbox input "true"
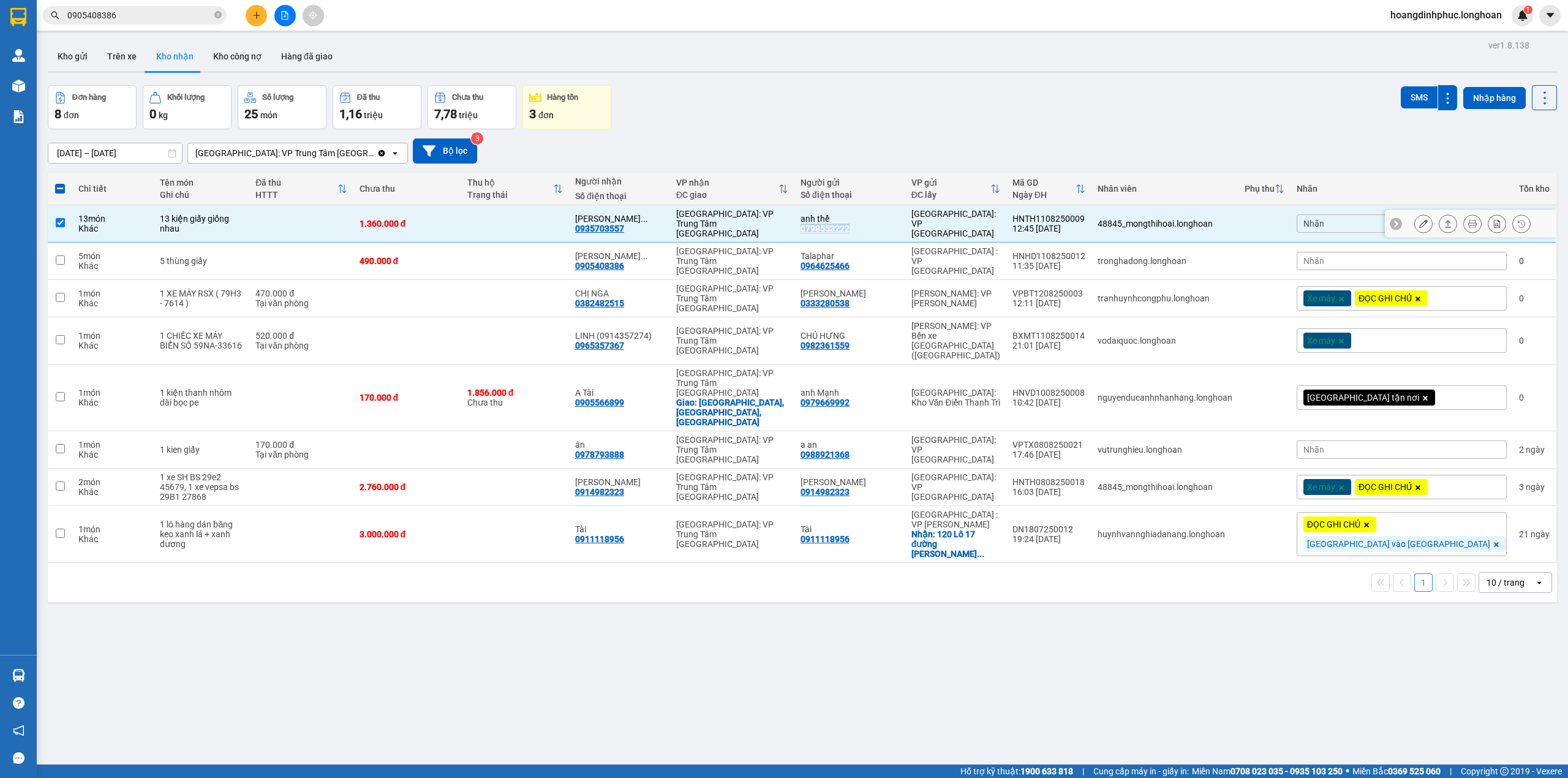
copy div "0798553222"
click at [213, 16] on span "0905408386" at bounding box center [134, 15] width 183 height 19
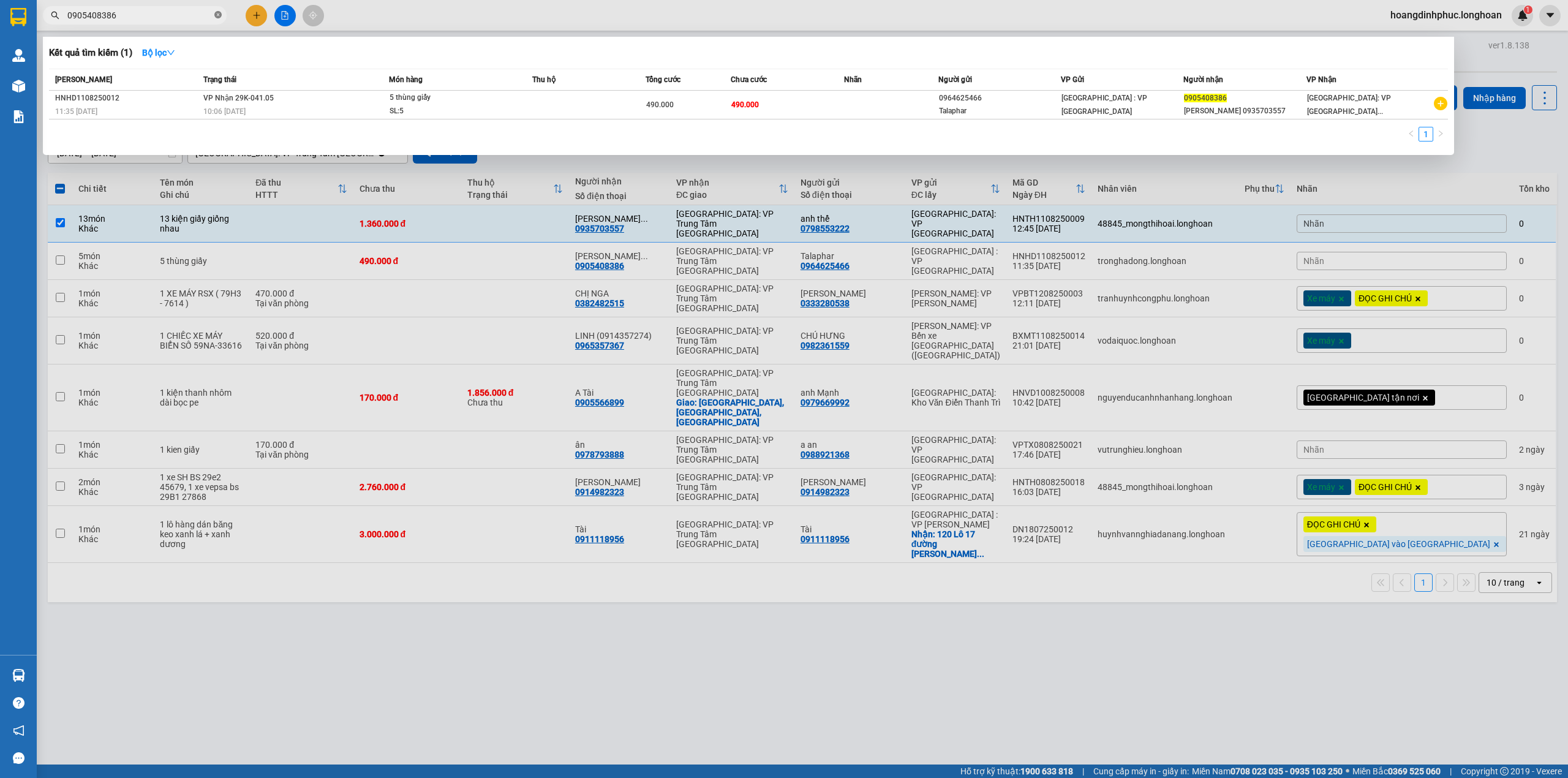
click at [217, 16] on icon "close-circle" at bounding box center [217, 14] width 7 height 7
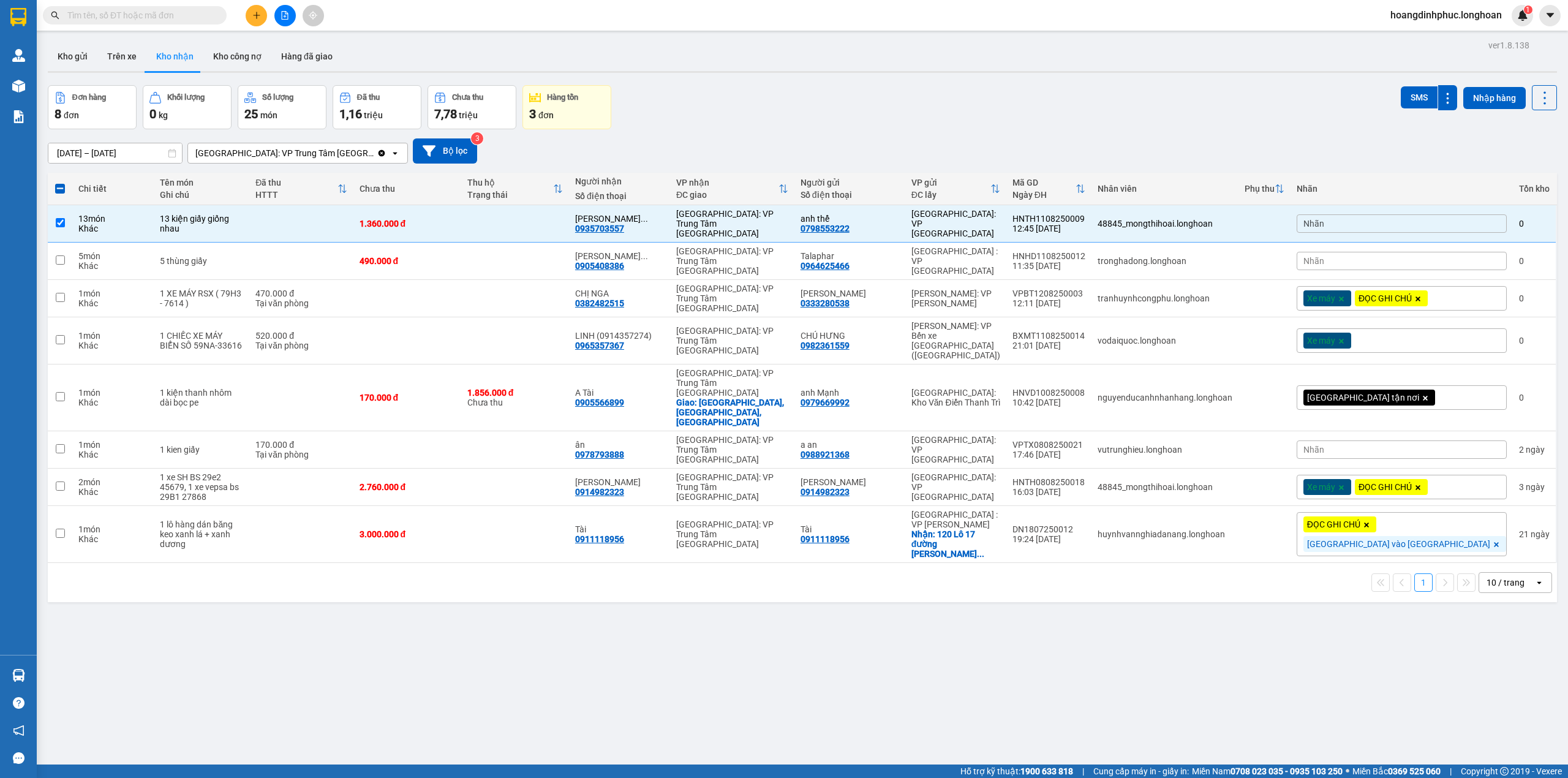
click at [177, 16] on input "text" at bounding box center [139, 16] width 144 height 14
type input "v"
click at [216, 14] on icon "close-circle" at bounding box center [217, 14] width 7 height 7
click at [198, 16] on input "text" at bounding box center [139, 16] width 144 height 14
paste input "0798553222"
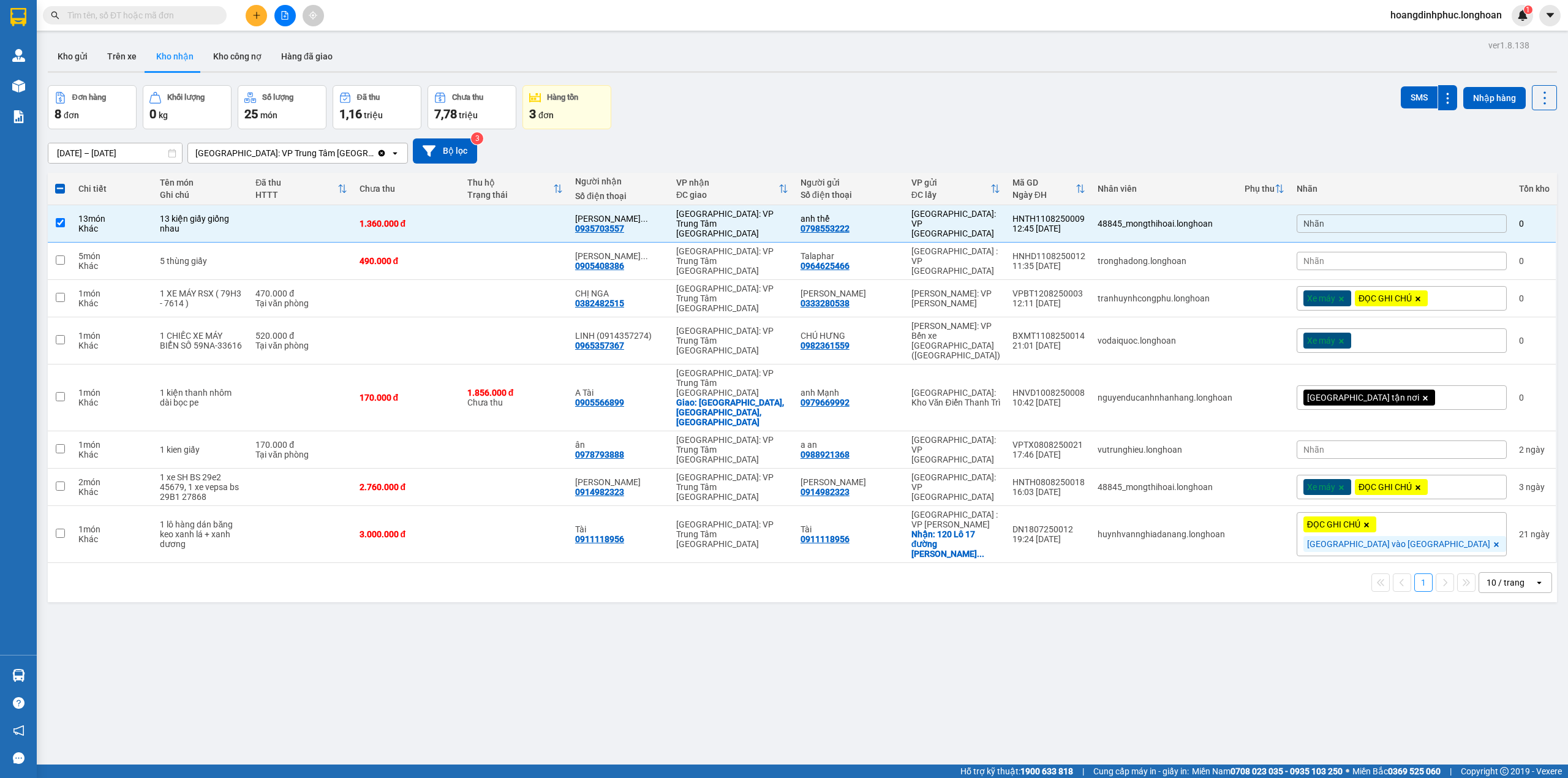
type input "0798553222"
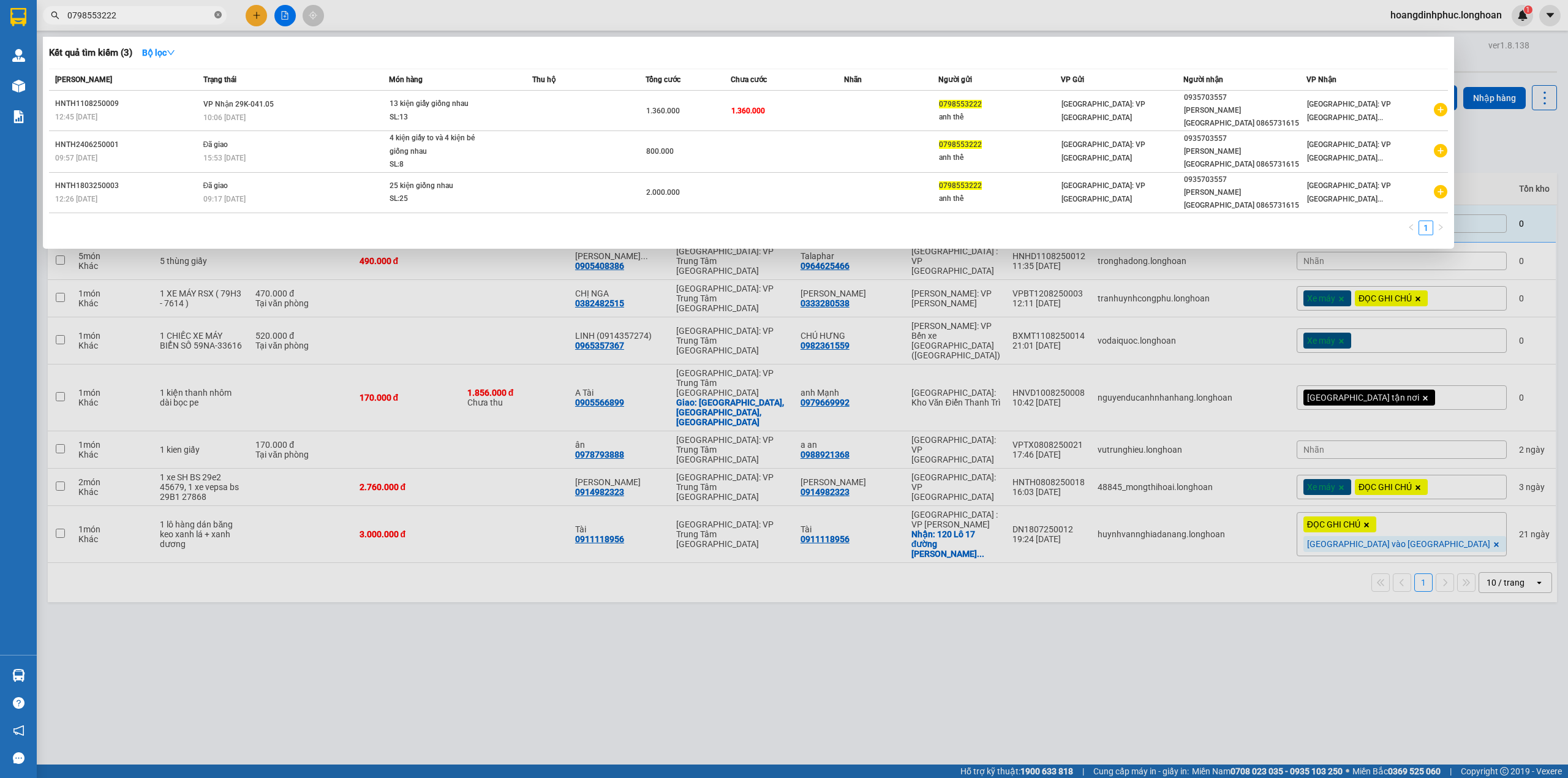
click at [221, 14] on icon "close-circle" at bounding box center [217, 14] width 7 height 7
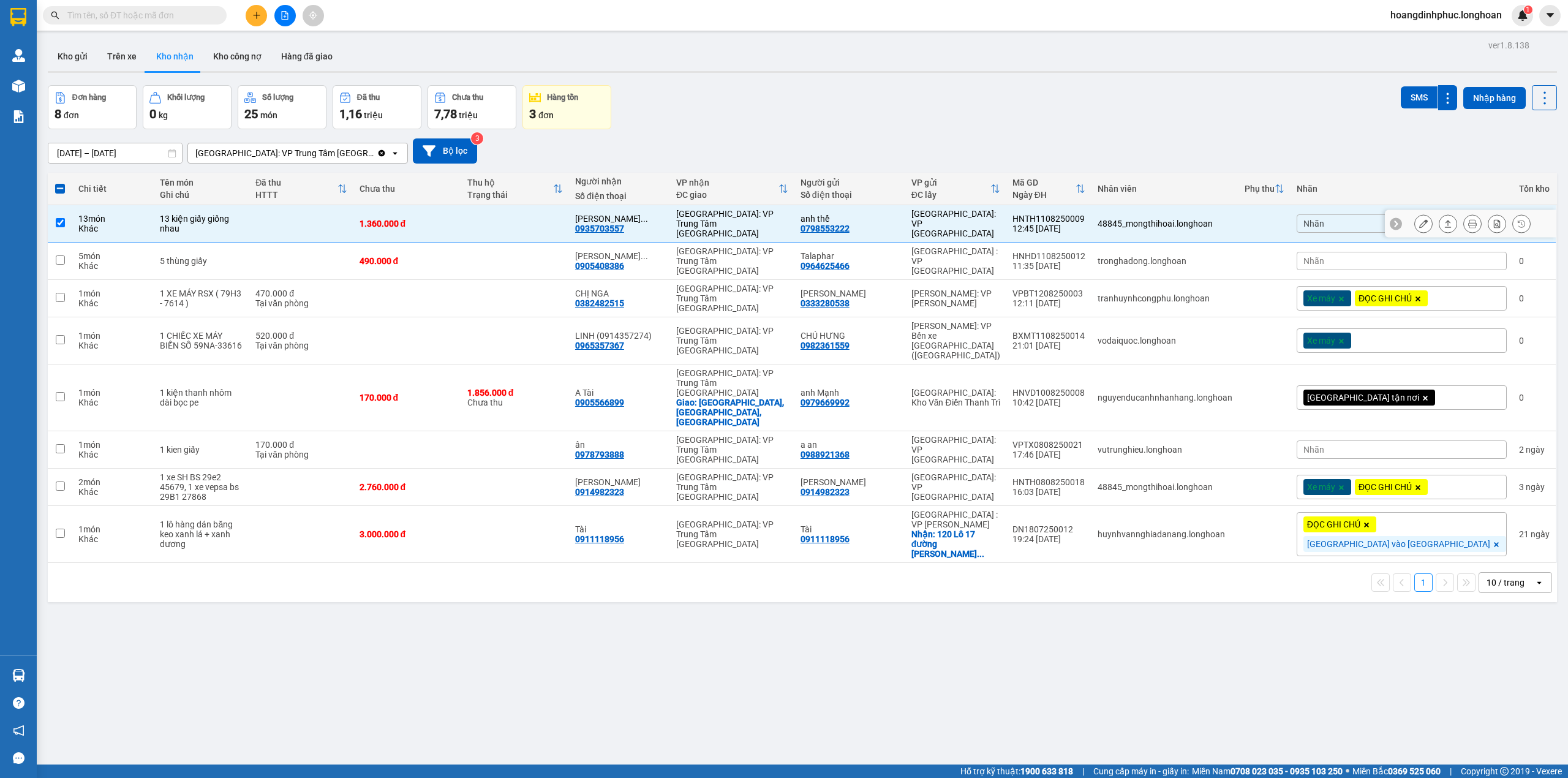
click at [850, 224] on div "0798553222" at bounding box center [825, 229] width 49 height 10
drag, startPoint x: 950, startPoint y: 253, endPoint x: 900, endPoint y: 255, distance: 50.0
click at [900, 255] on td "Talaphar 0964625466" at bounding box center [850, 261] width 111 height 37
checkbox input "true"
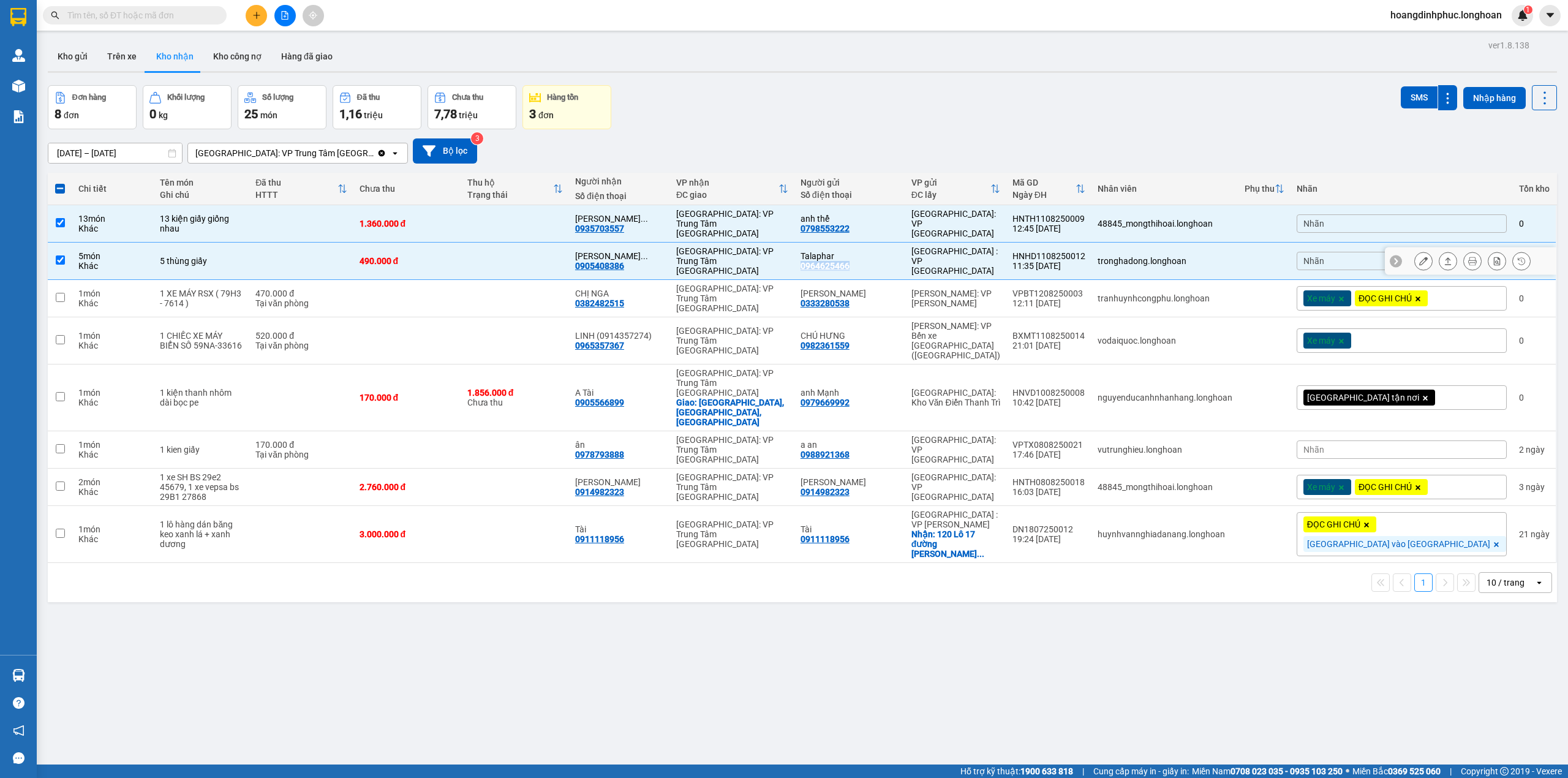
copy div "0964625466"
click at [188, 13] on input "text" at bounding box center [139, 16] width 144 height 14
paste input "0964625466"
type input "0964625466"
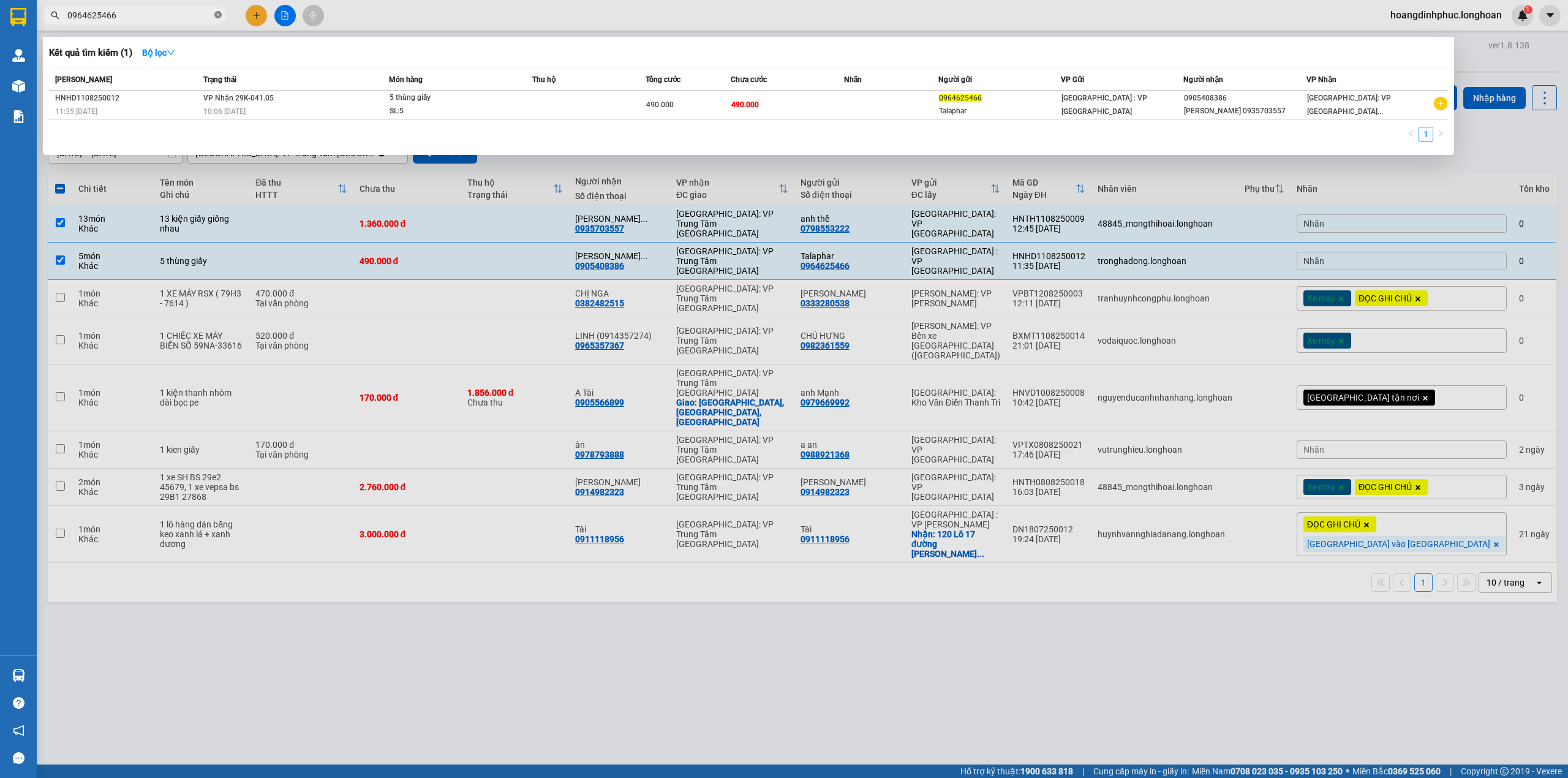
click at [221, 21] on span at bounding box center [217, 16] width 7 height 12
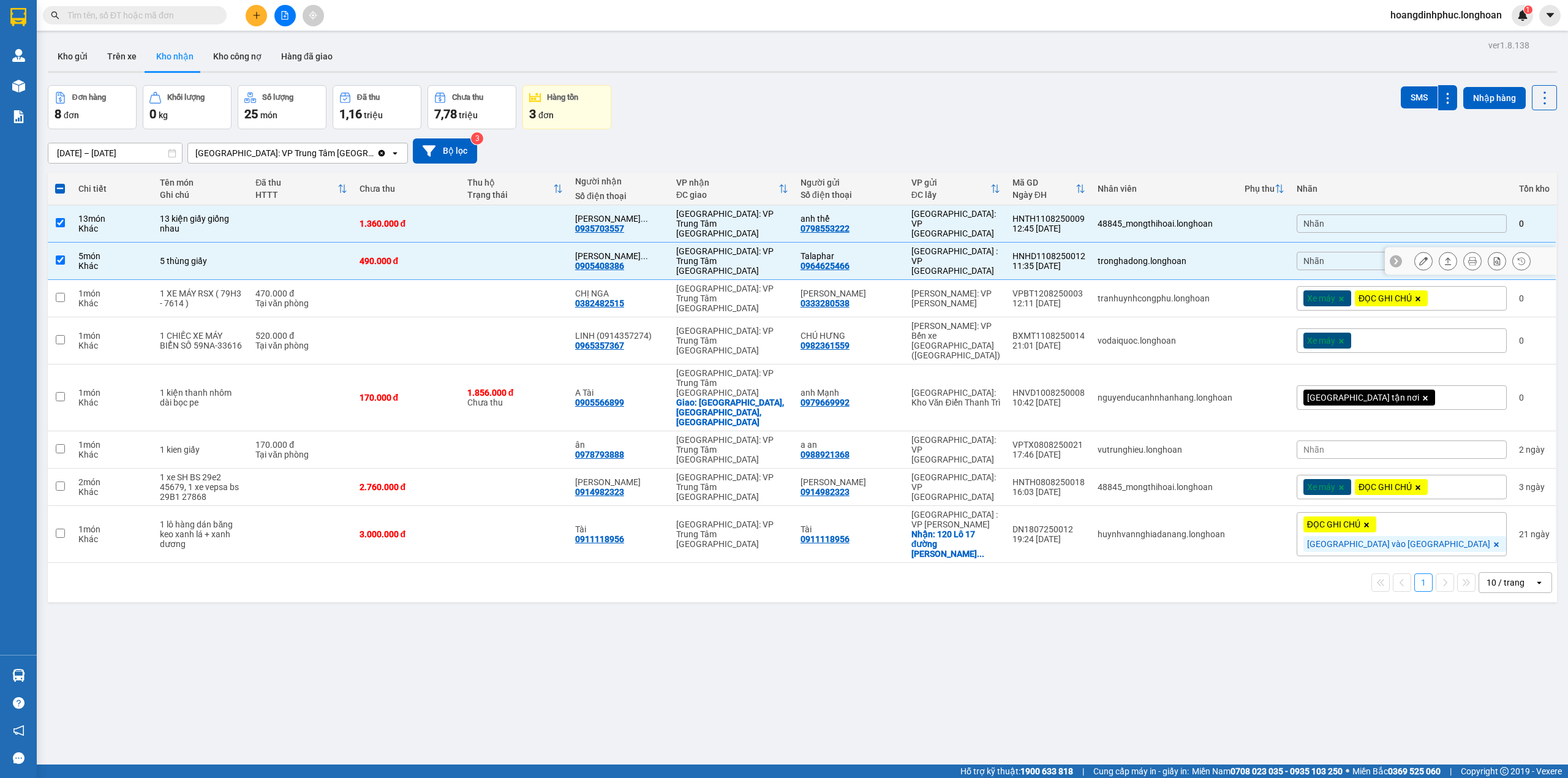
click at [299, 253] on td at bounding box center [301, 261] width 104 height 37
checkbox input "false"
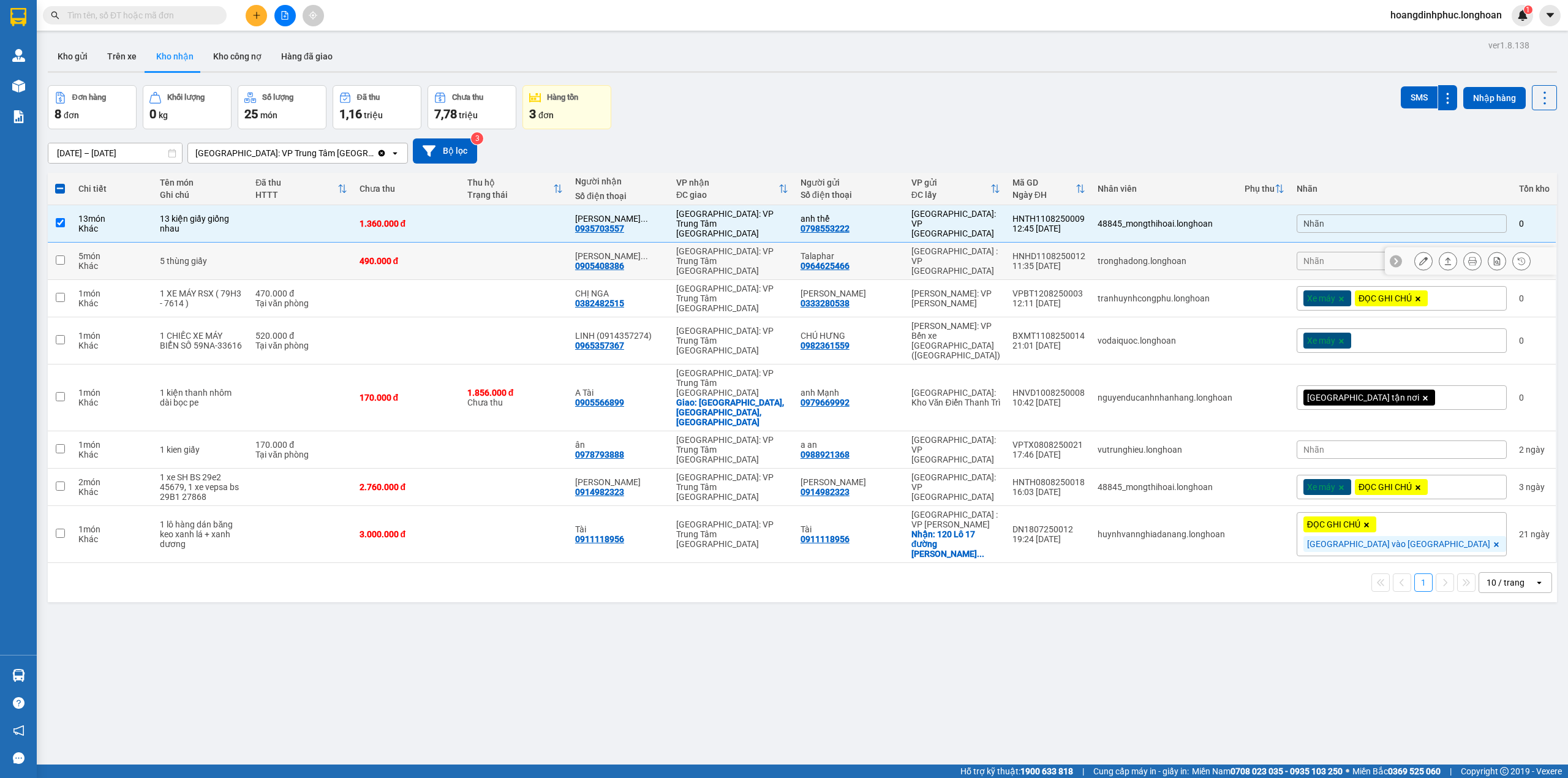
click at [314, 219] on td at bounding box center [301, 224] width 104 height 37
checkbox input "false"
